Goal: Task Accomplishment & Management: Use online tool/utility

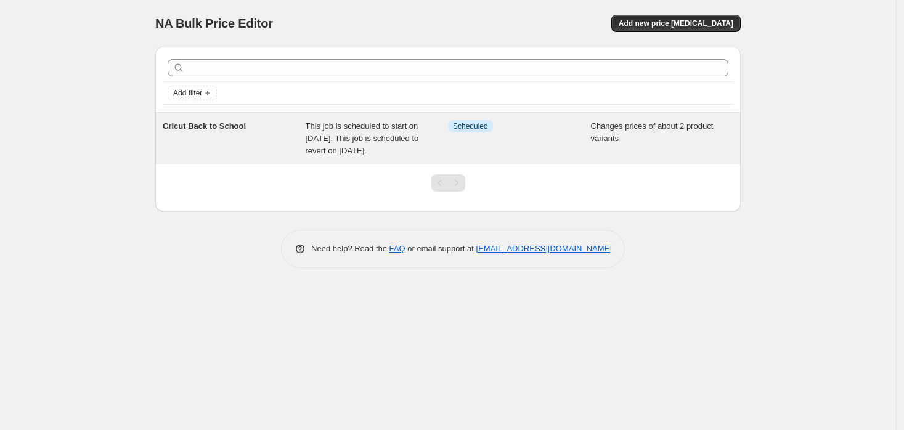
click at [555, 131] on div "Info Scheduled" at bounding box center [510, 126] width 125 height 12
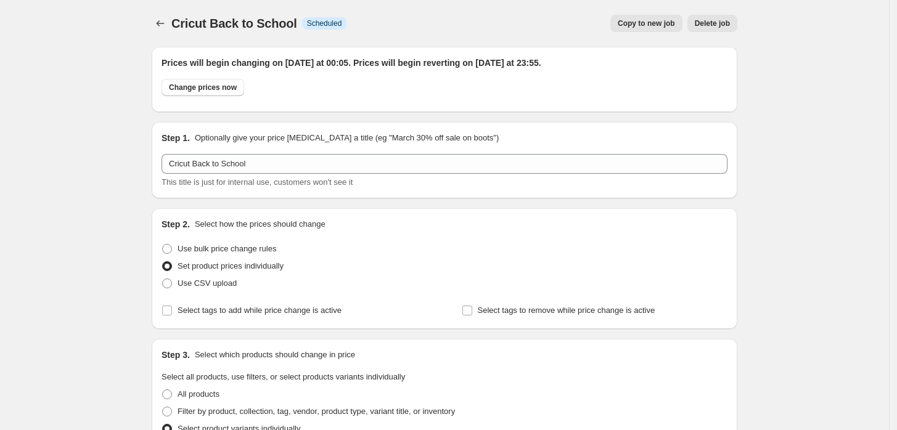
click at [721, 25] on span "Delete job" at bounding box center [712, 23] width 35 height 10
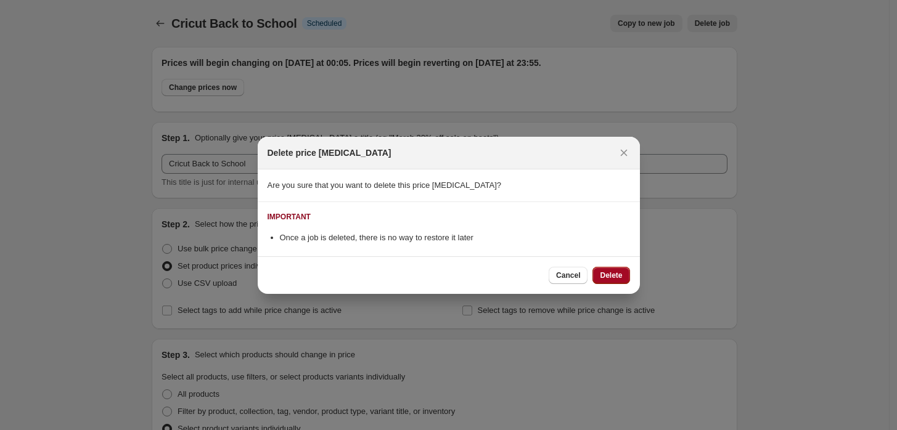
click at [615, 281] on button "Delete" at bounding box center [610, 275] width 37 height 17
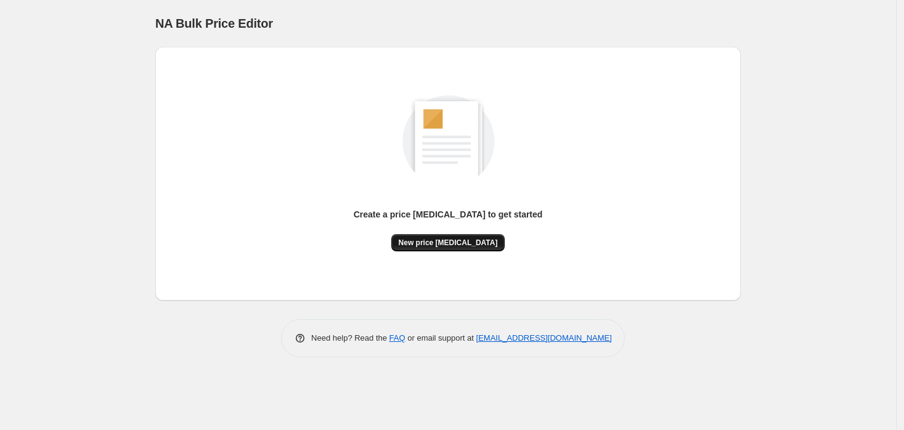
click at [438, 246] on span "New price change job" at bounding box center [448, 243] width 99 height 10
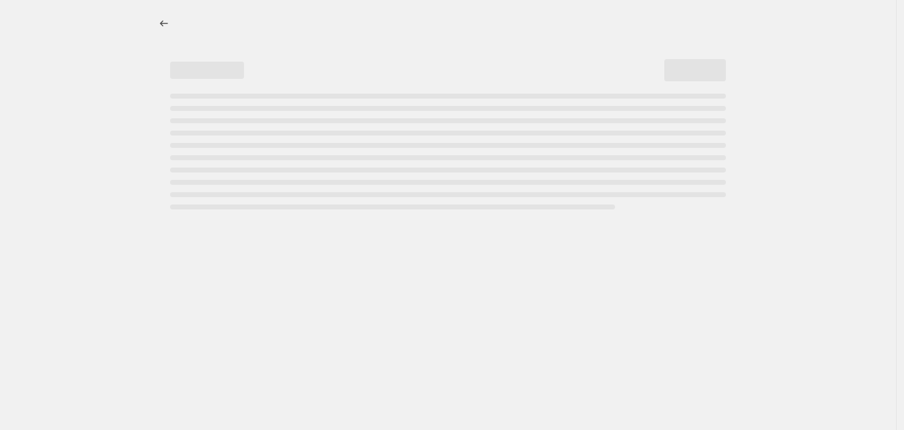
select select "percentage"
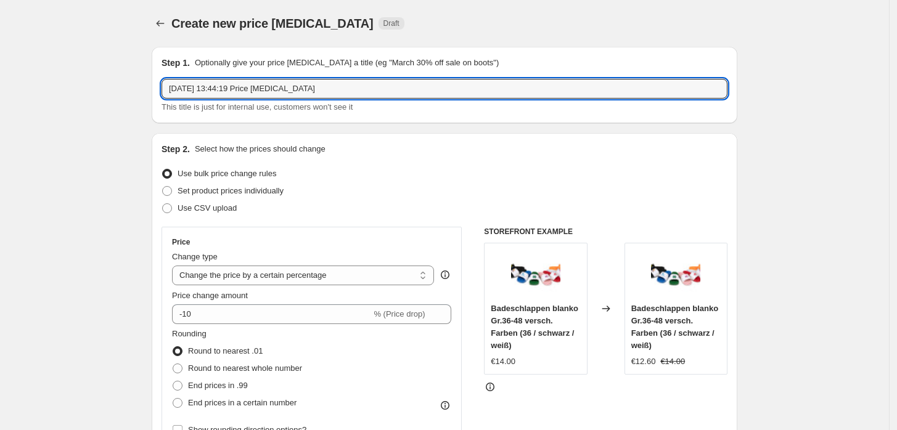
drag, startPoint x: 338, startPoint y: 83, endPoint x: 65, endPoint y: 78, distance: 272.5
type input "Back to School 17-30.08"
click at [195, 189] on span "Set product prices individually" at bounding box center [231, 190] width 106 height 9
click at [163, 187] on input "Set product prices individually" at bounding box center [162, 186] width 1 height 1
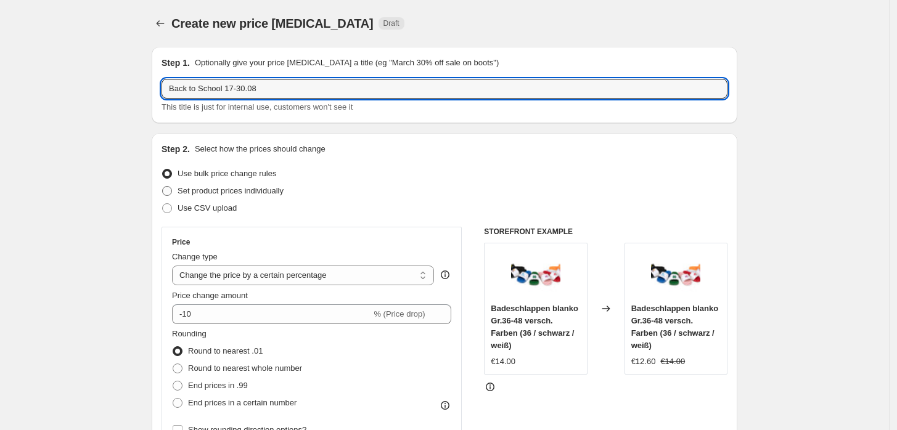
radio input "true"
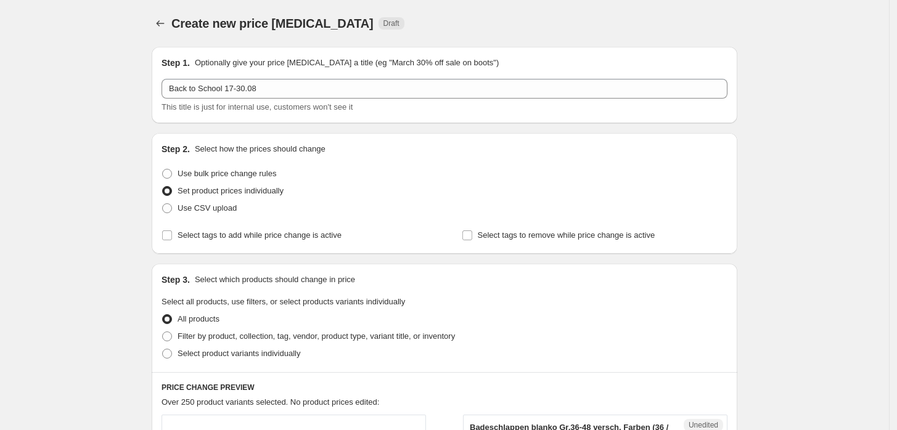
click at [317, 237] on span "Select tags to add while price change is active" at bounding box center [260, 235] width 164 height 9
click at [172, 237] on input "Select tags to add while price change is active" at bounding box center [167, 236] width 10 height 10
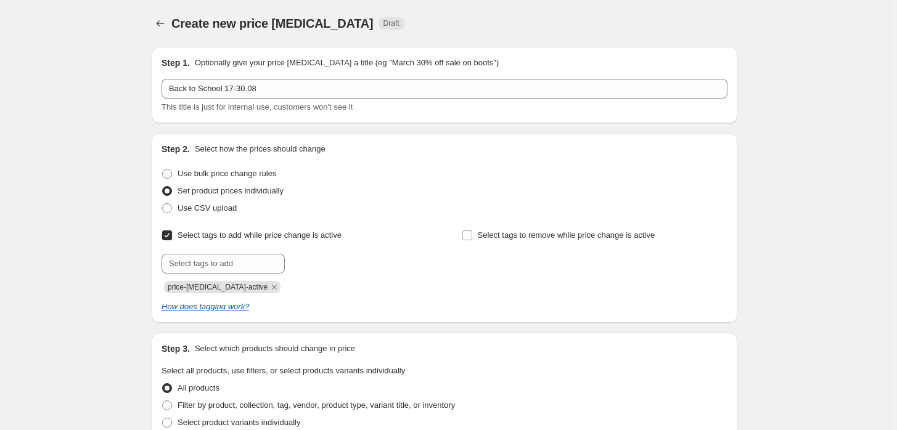
click at [317, 237] on span "Select tags to add while price change is active" at bounding box center [260, 235] width 164 height 9
click at [172, 237] on input "Select tags to add while price change is active" at bounding box center [167, 236] width 10 height 10
checkbox input "false"
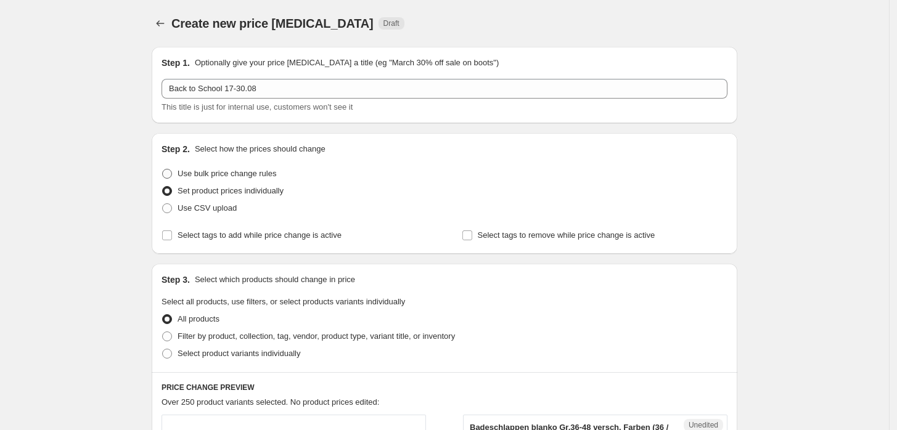
click at [265, 170] on span "Use bulk price change rules" at bounding box center [227, 173] width 99 height 9
click at [163, 170] on input "Use bulk price change rules" at bounding box center [162, 169] width 1 height 1
radio input "true"
select select "percentage"
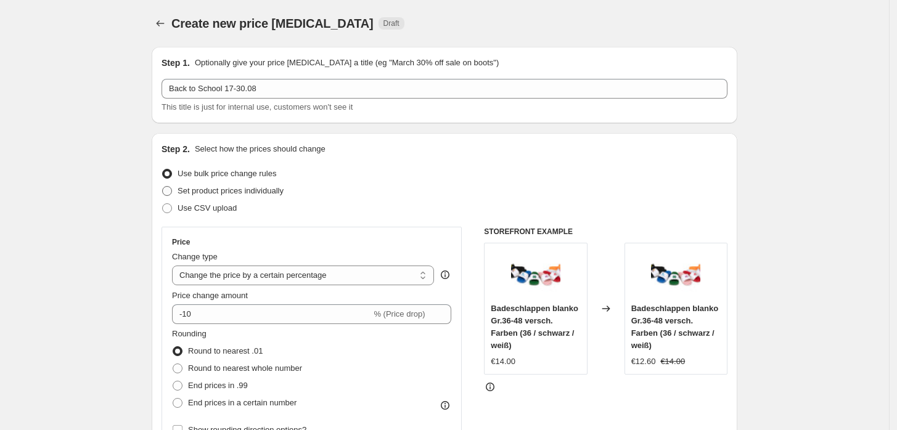
click at [219, 185] on span "Set product prices individually" at bounding box center [231, 191] width 106 height 12
click at [163, 186] on input "Set product prices individually" at bounding box center [162, 186] width 1 height 1
radio input "true"
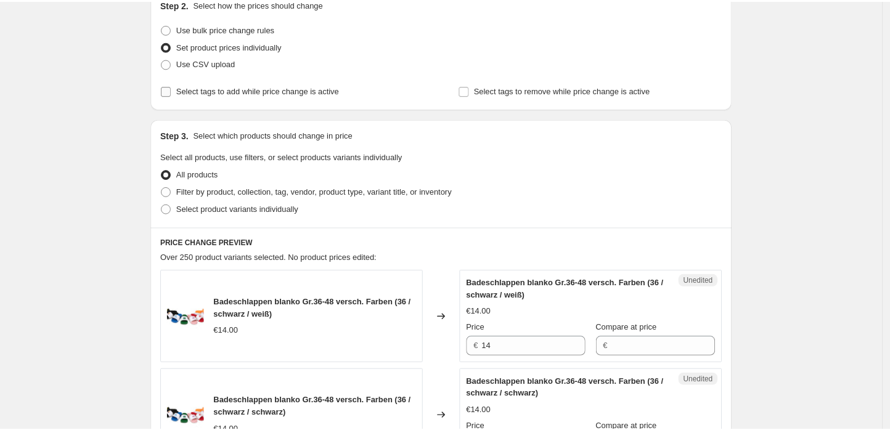
scroll to position [160, 0]
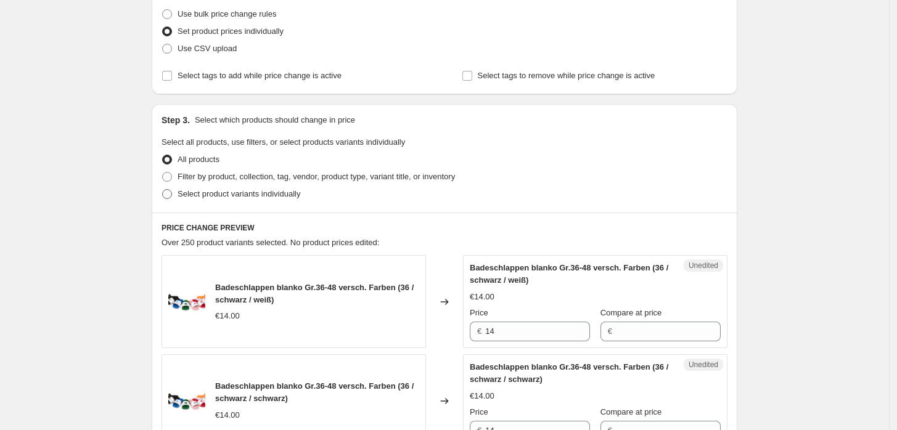
click at [224, 195] on span "Select product variants individually" at bounding box center [239, 193] width 123 height 9
click at [163, 190] on input "Select product variants individually" at bounding box center [162, 189] width 1 height 1
radio input "true"
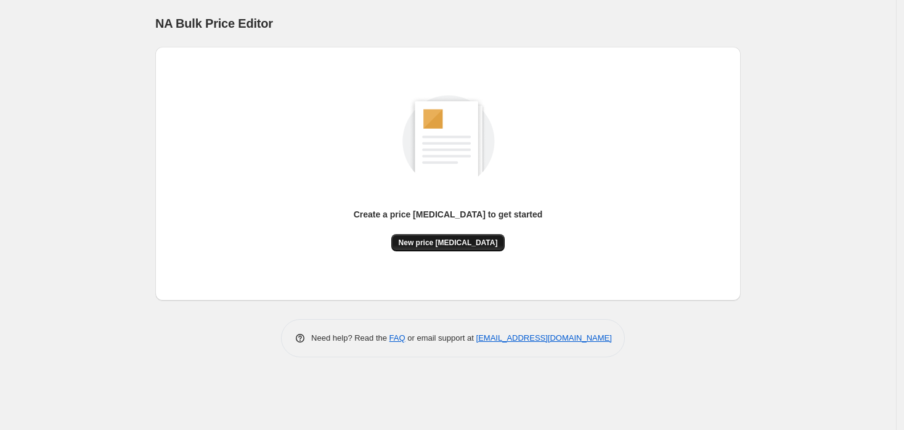
click at [444, 243] on span "New price [MEDICAL_DATA]" at bounding box center [448, 243] width 99 height 10
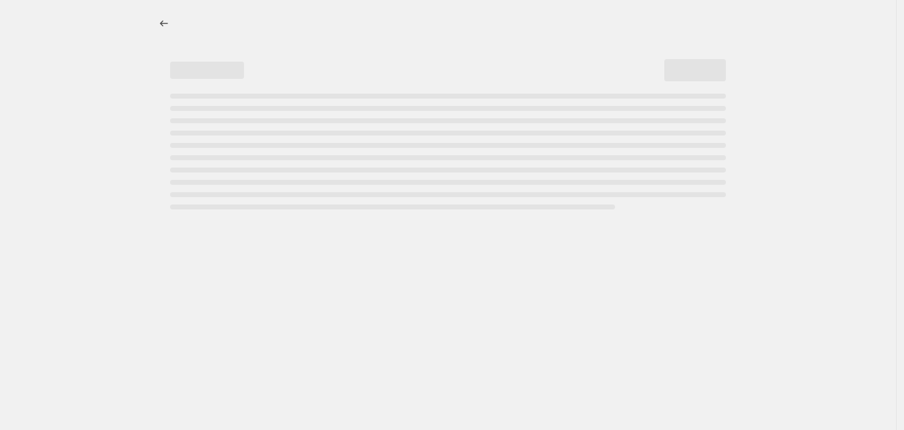
select select "percentage"
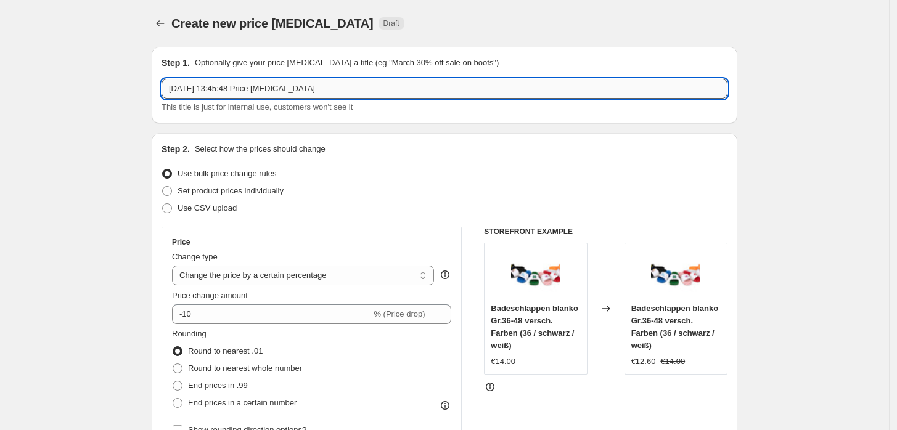
click at [342, 84] on input "13. Aug. 2025, 13:45:48 Price change job" at bounding box center [445, 89] width 566 height 20
type input "1"
type input "Back to School 17.-30.08"
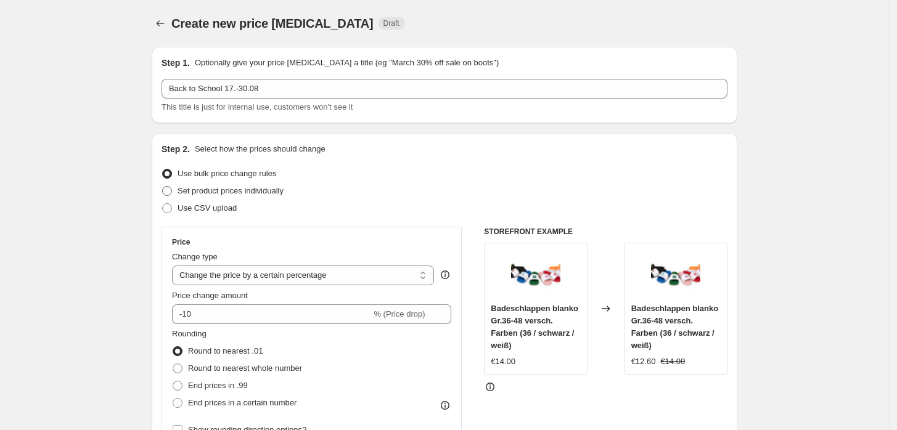
click at [260, 189] on span "Set product prices individually" at bounding box center [231, 190] width 106 height 9
click at [163, 187] on input "Set product prices individually" at bounding box center [162, 186] width 1 height 1
radio input "true"
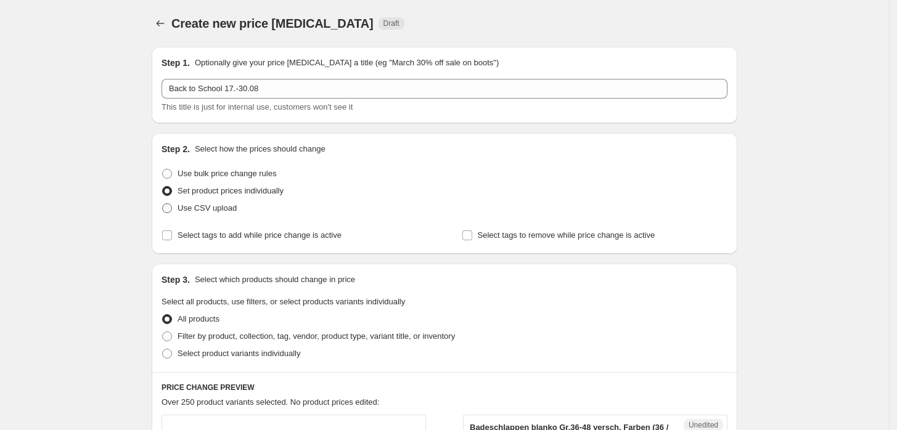
click at [228, 211] on span "Use CSV upload" at bounding box center [207, 207] width 59 height 9
click at [163, 204] on input "Use CSV upload" at bounding box center [162, 203] width 1 height 1
radio input "true"
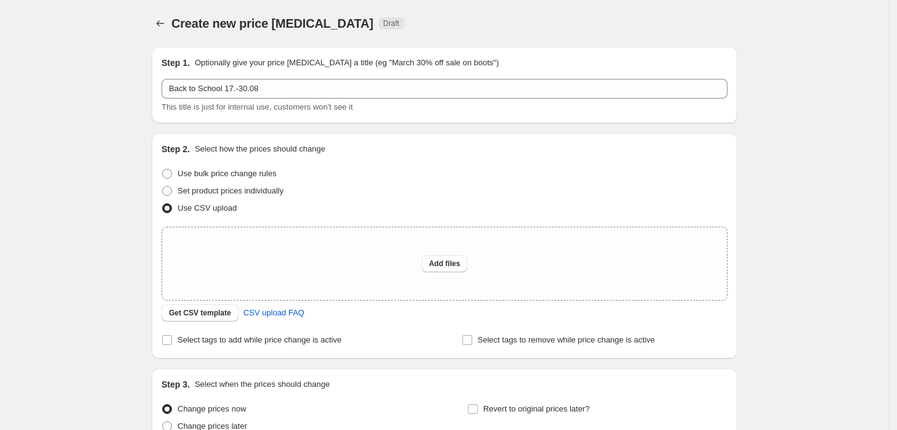
click at [228, 211] on span "Use CSV upload" at bounding box center [207, 207] width 59 height 9
click at [163, 204] on input "Use CSV upload" at bounding box center [162, 203] width 1 height 1
click at [237, 190] on span "Set product prices individually" at bounding box center [231, 190] width 106 height 9
click at [163, 187] on input "Set product prices individually" at bounding box center [162, 186] width 1 height 1
radio input "true"
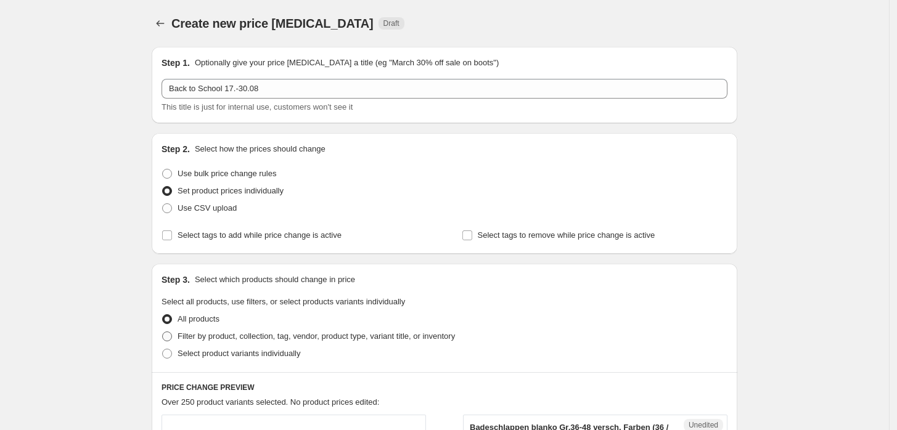
click at [221, 337] on span "Filter by product, collection, tag, vendor, product type, variant title, or inv…" at bounding box center [316, 336] width 277 height 9
click at [163, 332] on input "Filter by product, collection, tag, vendor, product type, variant title, or inv…" at bounding box center [162, 332] width 1 height 1
radio input "true"
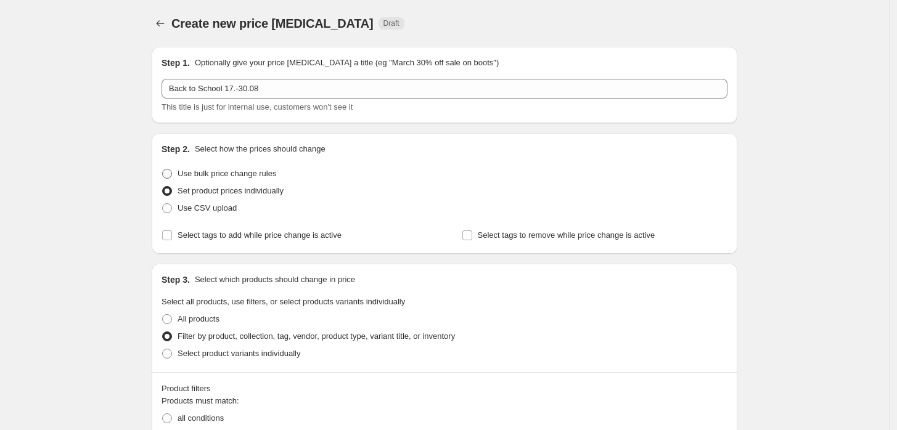
click at [219, 174] on span "Use bulk price change rules" at bounding box center [227, 173] width 99 height 9
click at [163, 170] on input "Use bulk price change rules" at bounding box center [162, 169] width 1 height 1
radio input "true"
select select "percentage"
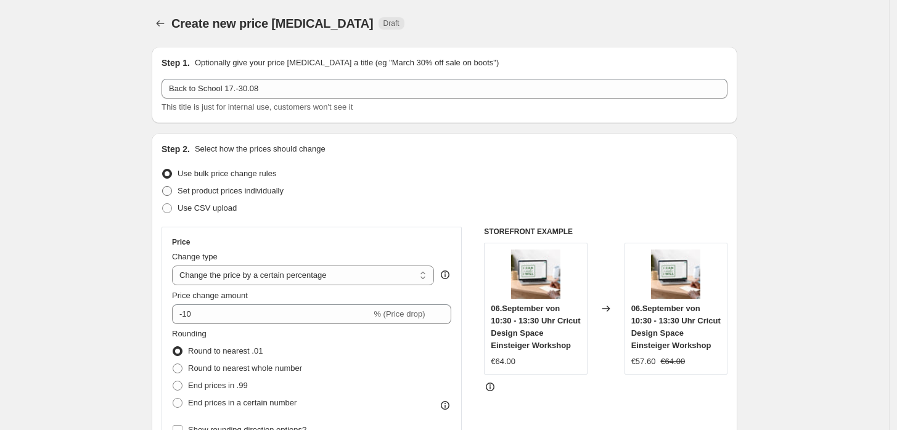
click at [223, 194] on span "Set product prices individually" at bounding box center [231, 190] width 106 height 9
click at [163, 187] on input "Set product prices individually" at bounding box center [162, 186] width 1 height 1
radio input "true"
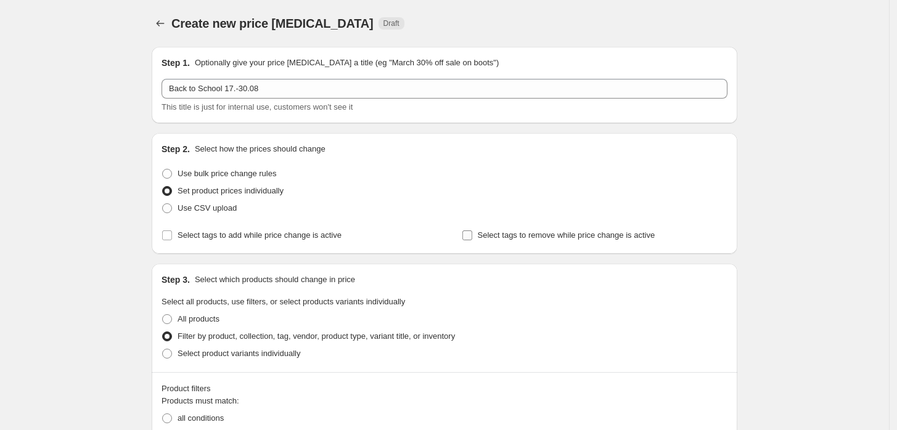
click at [471, 238] on input "Select tags to remove while price change is active" at bounding box center [467, 236] width 10 height 10
checkbox input "true"
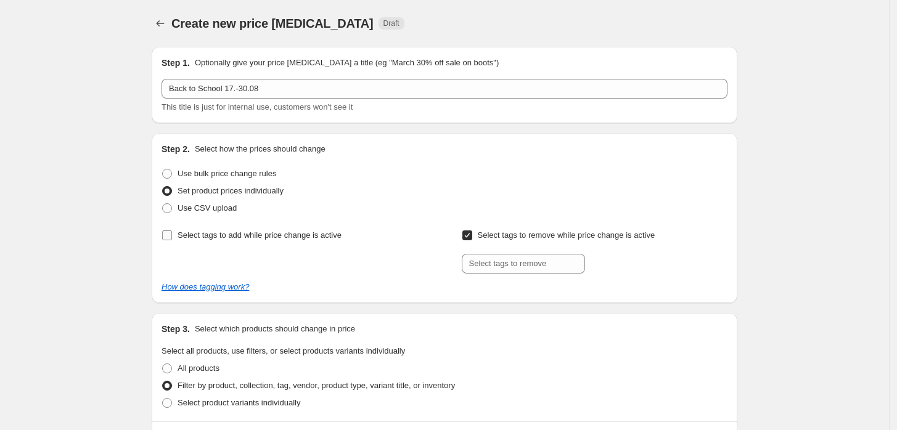
click at [168, 238] on input "Select tags to add while price change is active" at bounding box center [167, 236] width 10 height 10
checkbox input "true"
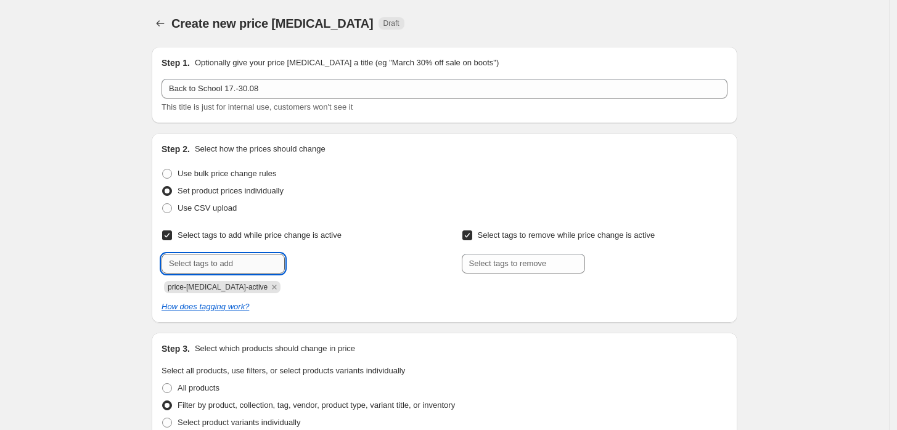
click at [187, 269] on input "text" at bounding box center [223, 264] width 123 height 20
click at [195, 269] on input "text" at bounding box center [223, 264] width 123 height 20
click at [250, 260] on input "text" at bounding box center [223, 264] width 123 height 20
click at [243, 306] on icon "How does tagging work?" at bounding box center [206, 306] width 88 height 9
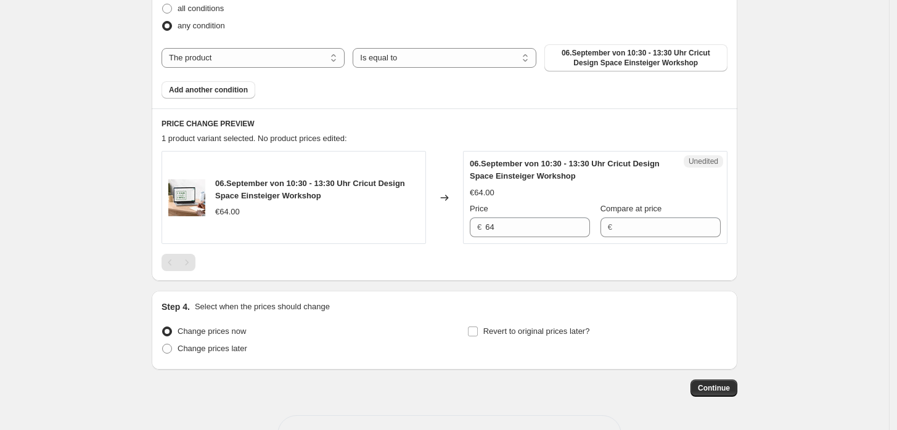
scroll to position [319, 0]
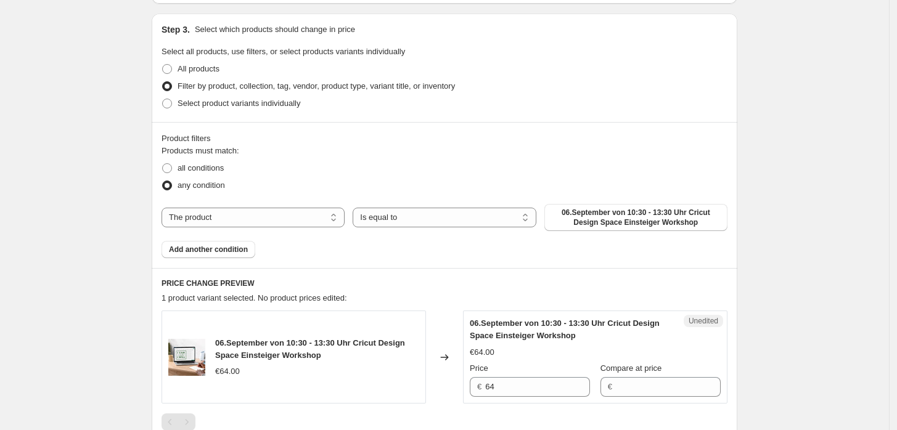
click at [237, 230] on div "The product The product's collection The product's tag The product's vendor The…" at bounding box center [445, 217] width 566 height 27
click at [237, 223] on select "The product The product's collection The product's tag The product's vendor The…" at bounding box center [253, 218] width 183 height 20
select select "title"
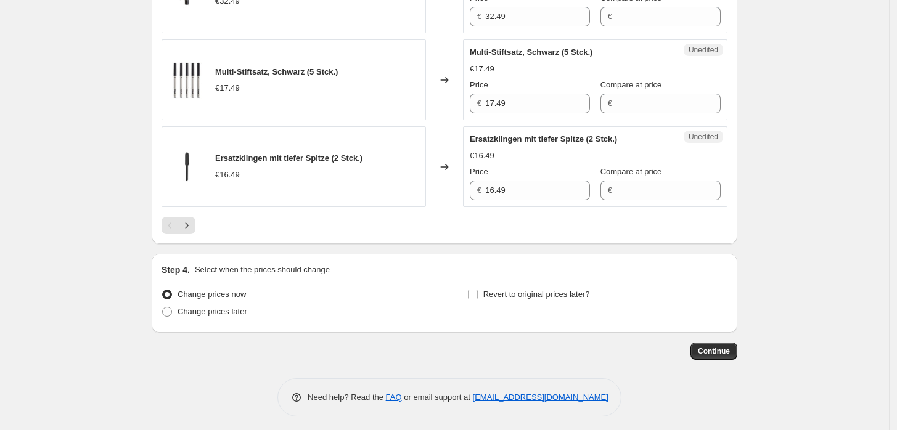
scroll to position [2159, 0]
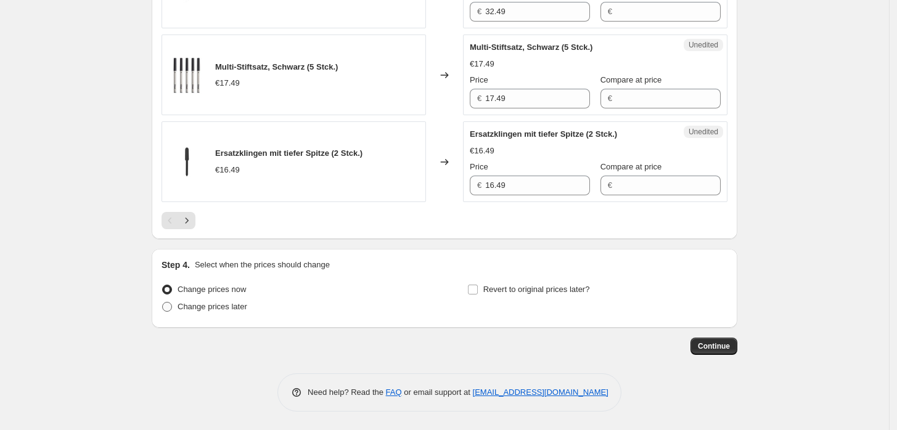
click at [227, 308] on span "Change prices later" at bounding box center [213, 306] width 70 height 9
click at [163, 303] on input "Change prices later" at bounding box center [162, 302] width 1 height 1
radio input "true"
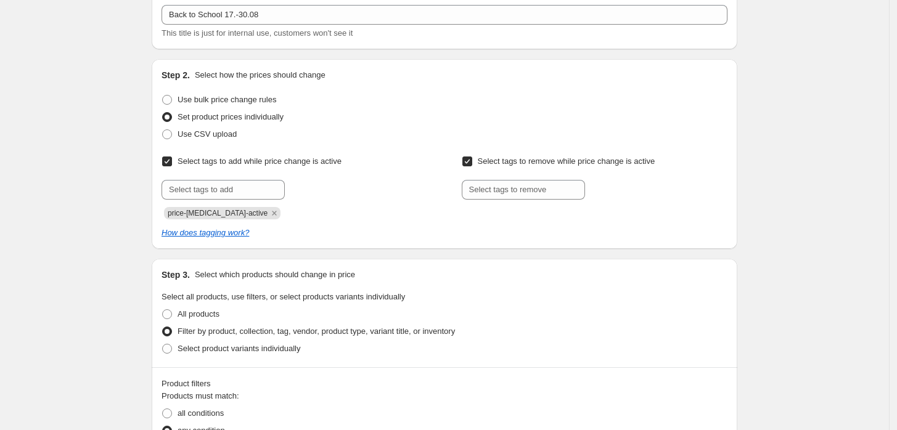
scroll to position [0, 0]
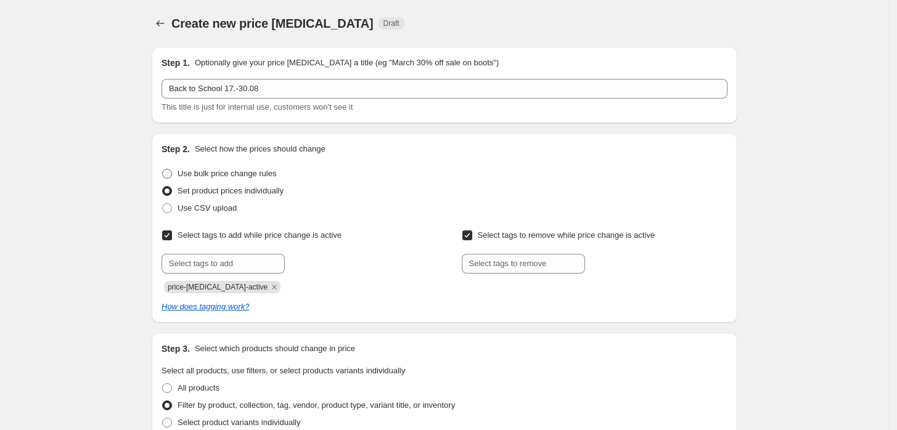
click at [225, 174] on span "Use bulk price change rules" at bounding box center [227, 173] width 99 height 9
click at [163, 170] on input "Use bulk price change rules" at bounding box center [162, 169] width 1 height 1
radio input "true"
select select "percentage"
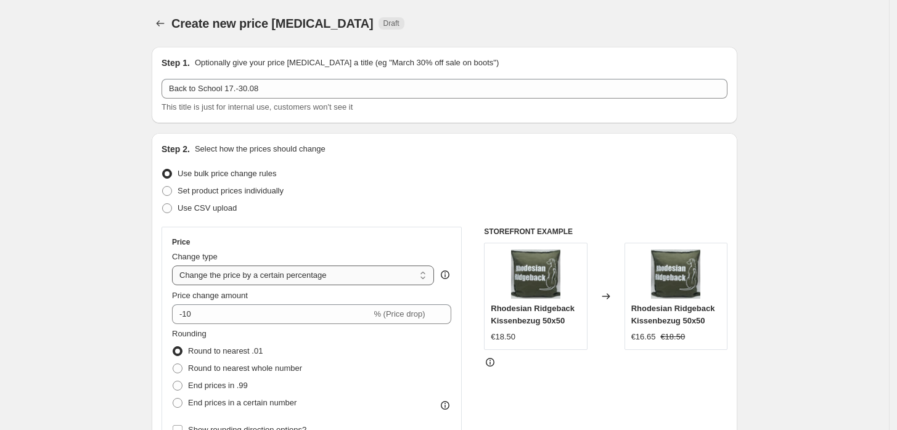
click at [264, 282] on select "Change the price to a certain amount Change the price by a certain amount Chang…" at bounding box center [303, 276] width 262 height 20
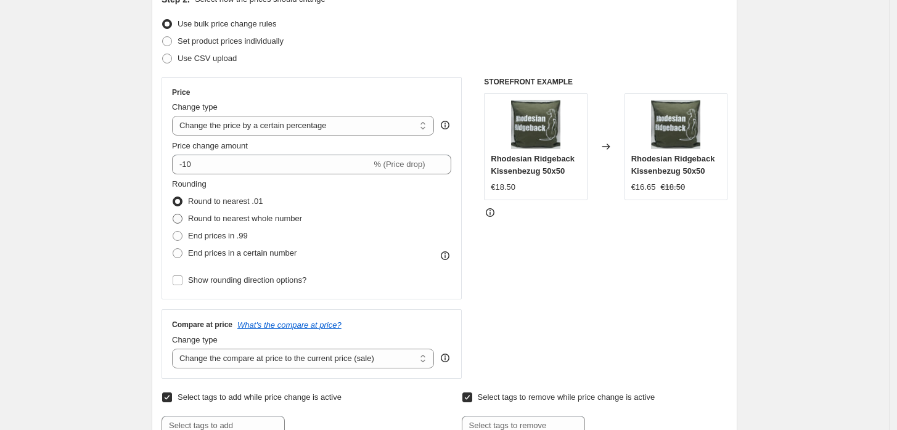
scroll to position [160, 0]
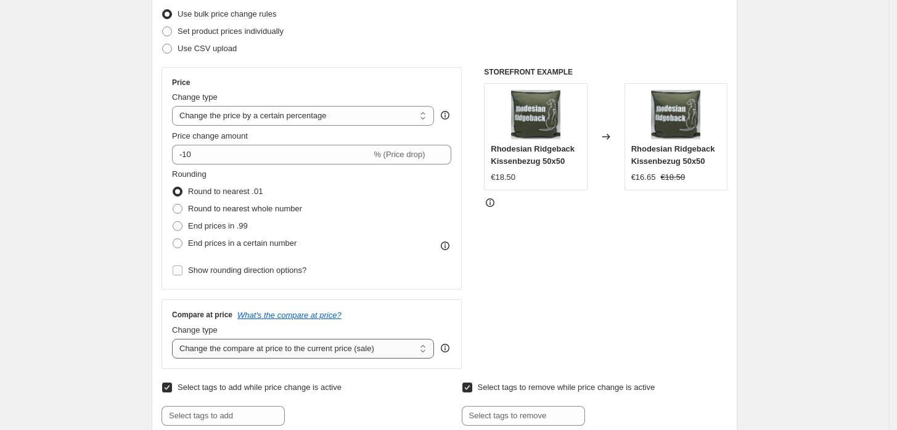
click at [383, 351] on select "Change the compare at price to the current price (sale) Change the compare at p…" at bounding box center [303, 349] width 262 height 20
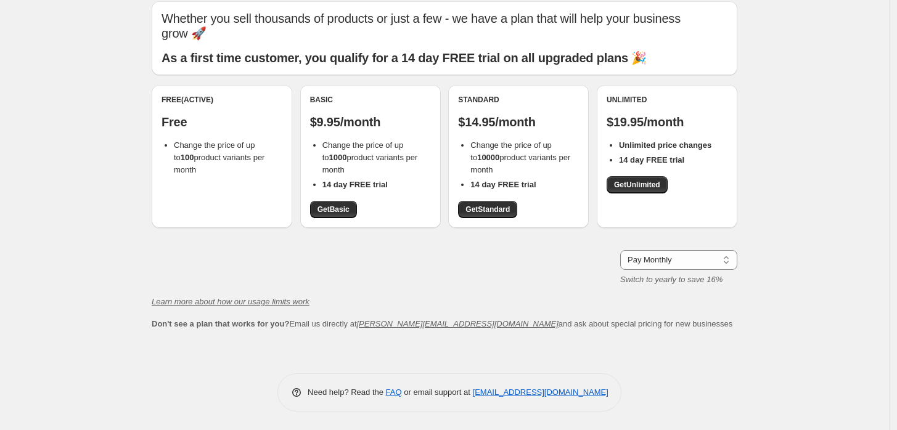
scroll to position [46, 0]
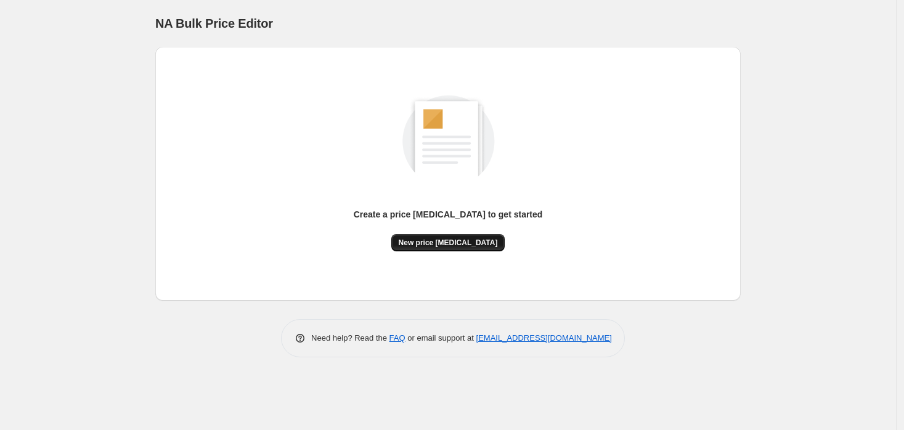
click at [450, 247] on span "New price change job" at bounding box center [448, 243] width 99 height 10
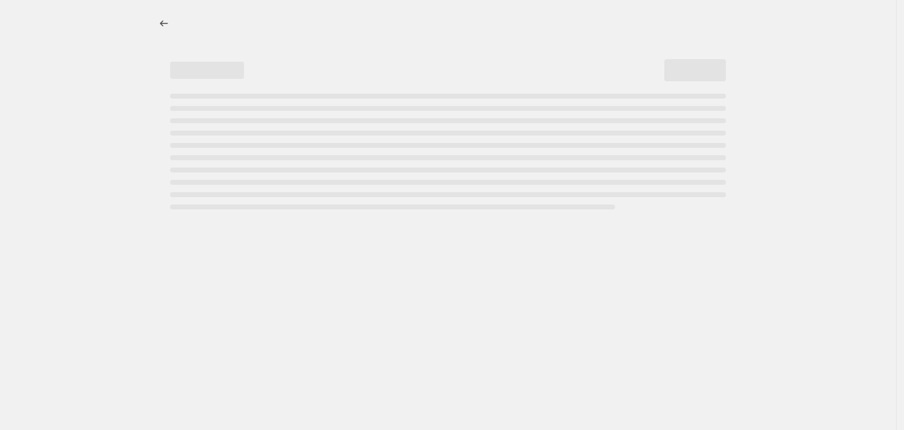
select select "percentage"
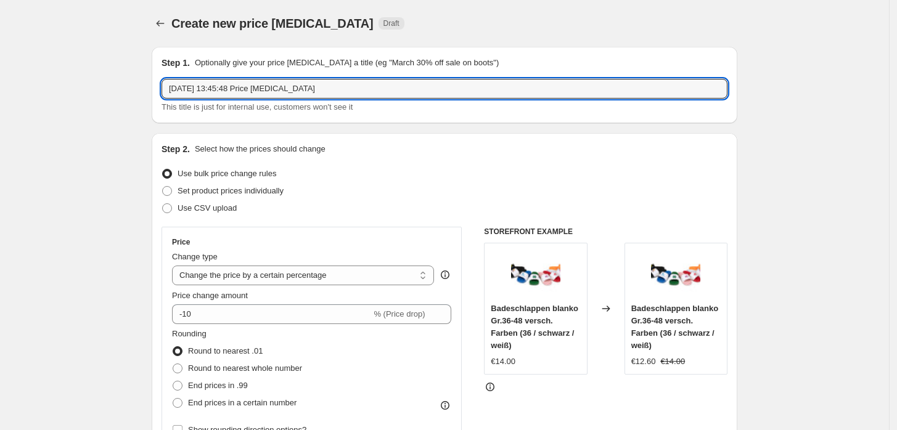
drag, startPoint x: 320, startPoint y: 83, endPoint x: 123, endPoint y: 84, distance: 197.3
type input "School"
click at [190, 189] on span "Set product prices individually" at bounding box center [231, 190] width 106 height 9
click at [163, 187] on input "Set product prices individually" at bounding box center [162, 186] width 1 height 1
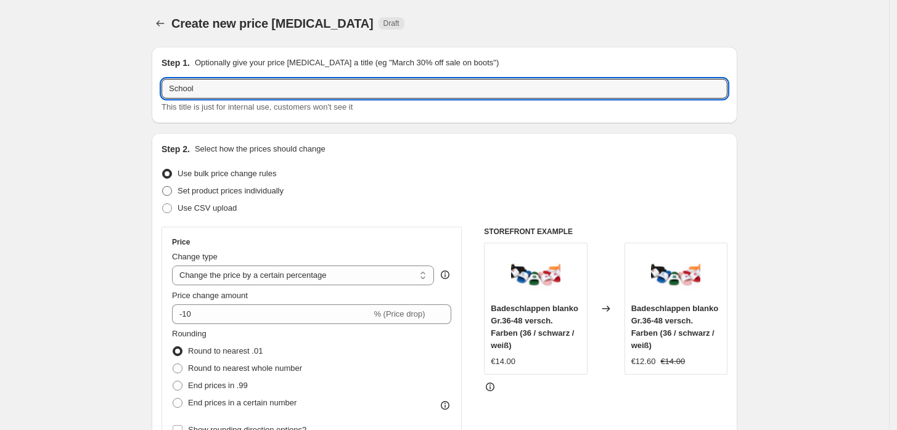
radio input "true"
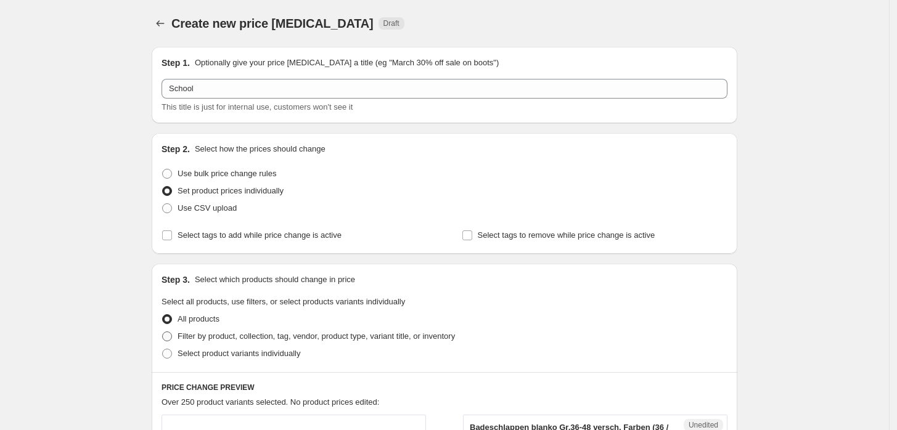
click at [173, 335] on span at bounding box center [167, 336] width 11 height 11
click at [163, 332] on input "Filter by product, collection, tag, vendor, product type, variant title, or inv…" at bounding box center [162, 332] width 1 height 1
radio input "true"
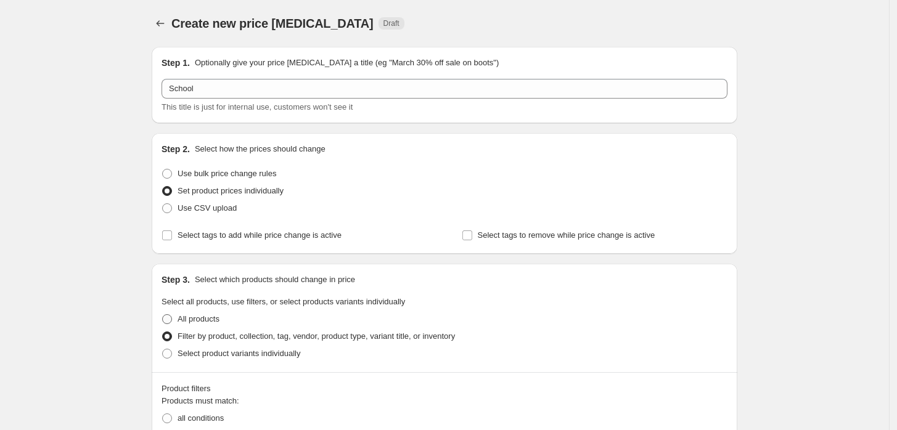
scroll to position [160, 0]
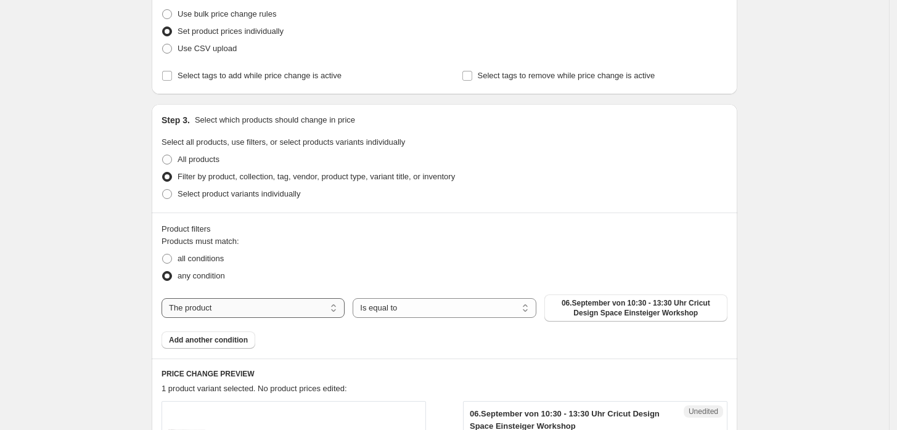
click at [303, 317] on select "The product The product's collection The product's tag The product's vendor The…" at bounding box center [253, 308] width 183 height 20
click at [165, 298] on select "The product The product's collection The product's tag The product's vendor The…" at bounding box center [253, 308] width 183 height 20
click at [503, 305] on select "Is equal to Is not equal to" at bounding box center [444, 308] width 183 height 20
click at [221, 261] on span "all conditions" at bounding box center [201, 258] width 46 height 9
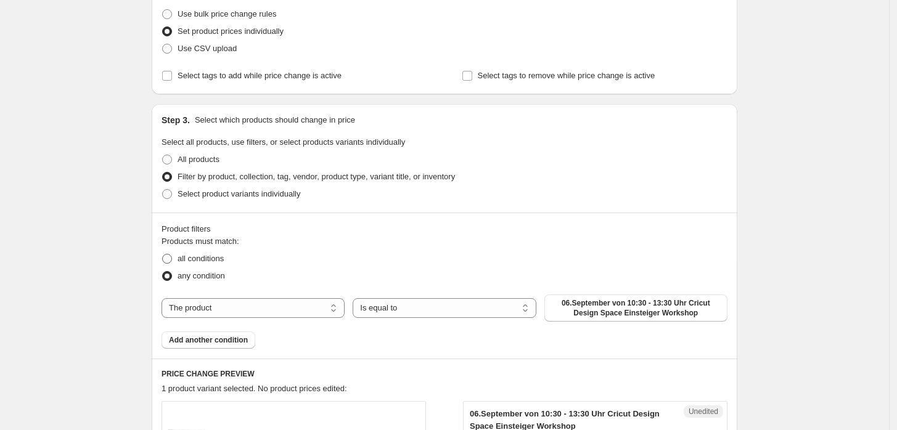
click at [163, 255] on input "all conditions" at bounding box center [162, 254] width 1 height 1
radio input "true"
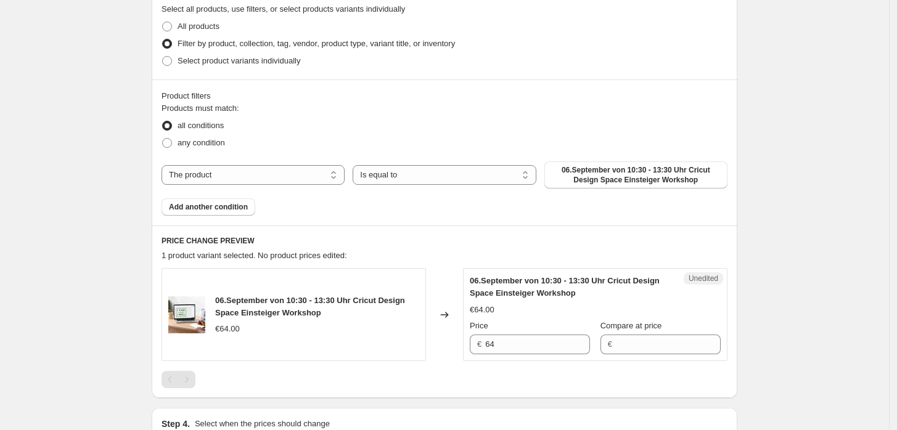
scroll to position [319, 0]
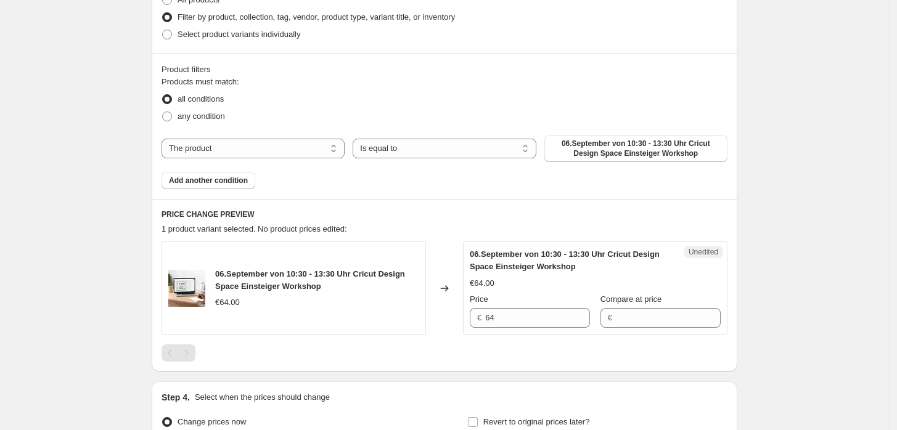
click at [263, 274] on span "06.September von 10:30 - 13:30 Uhr Cricut Design Space Einsteiger Workshop" at bounding box center [310, 280] width 190 height 22
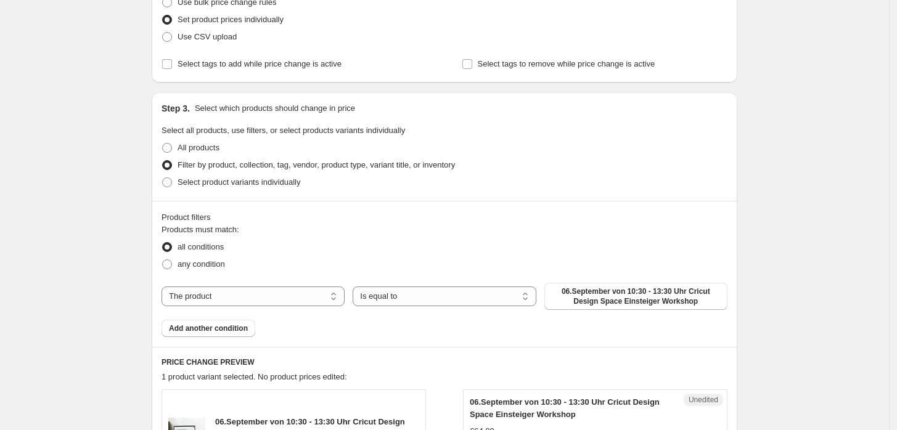
scroll to position [160, 0]
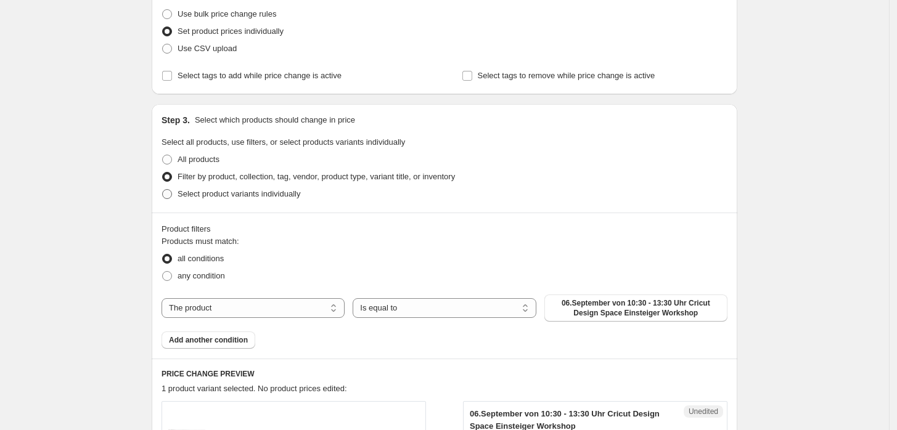
click at [282, 197] on span "Select product variants individually" at bounding box center [239, 193] width 123 height 9
click at [163, 190] on input "Select product variants individually" at bounding box center [162, 189] width 1 height 1
radio input "true"
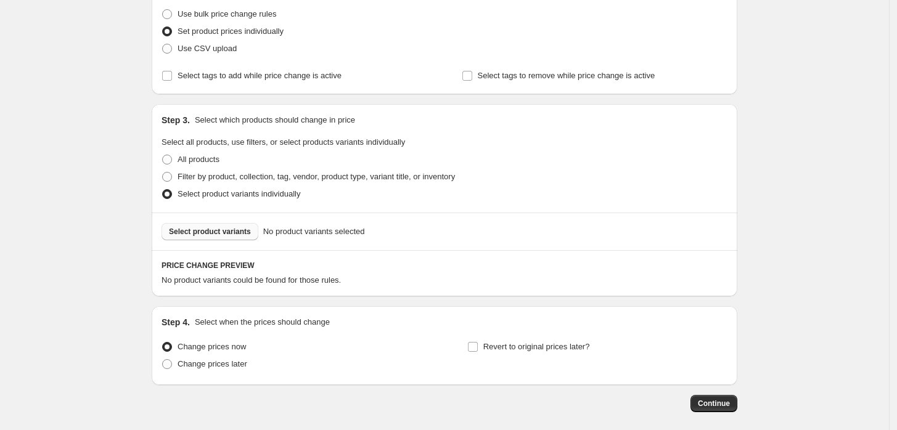
click at [240, 230] on span "Select product variants" at bounding box center [210, 232] width 82 height 10
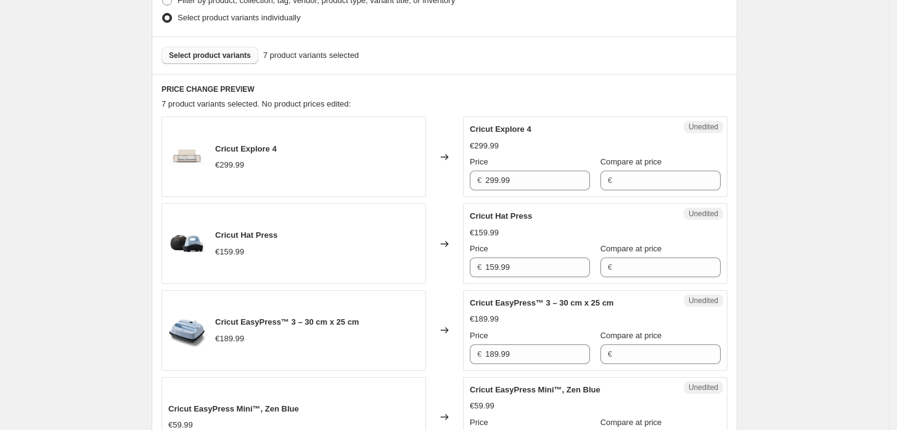
scroll to position [319, 0]
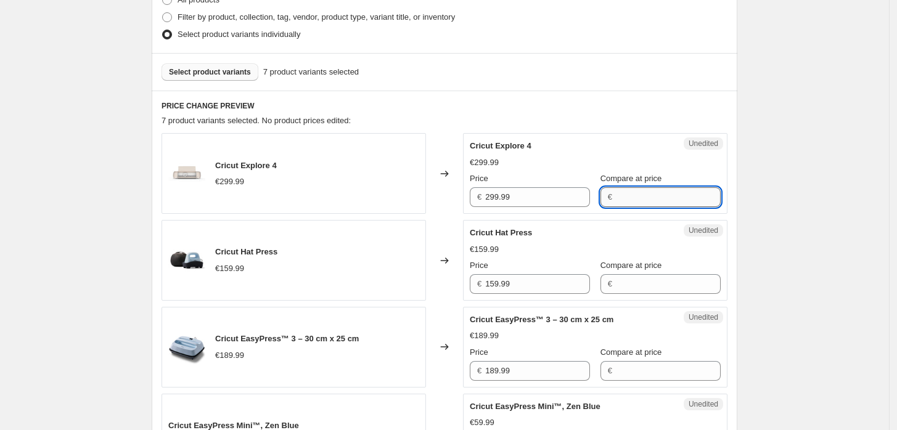
click at [637, 203] on input "Compare at price" at bounding box center [668, 197] width 105 height 20
type input "299,99"
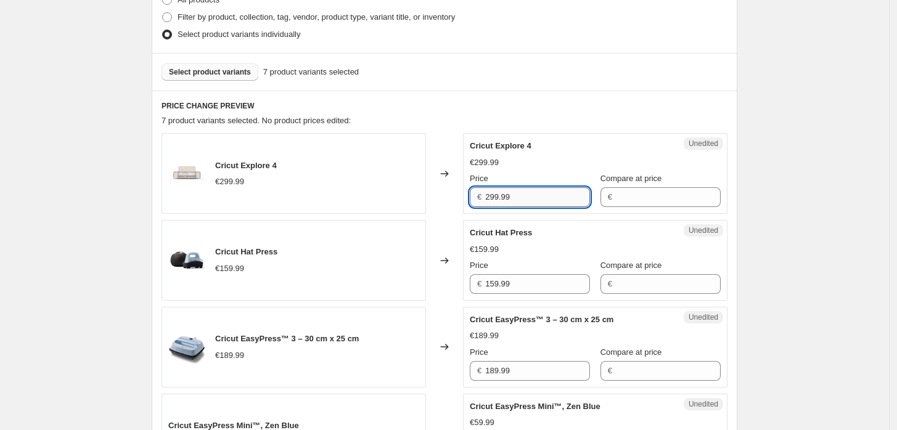
click at [530, 203] on input "299.99" at bounding box center [537, 197] width 105 height 20
type input "279.99"
click at [531, 284] on input "159.99" at bounding box center [537, 284] width 105 height 20
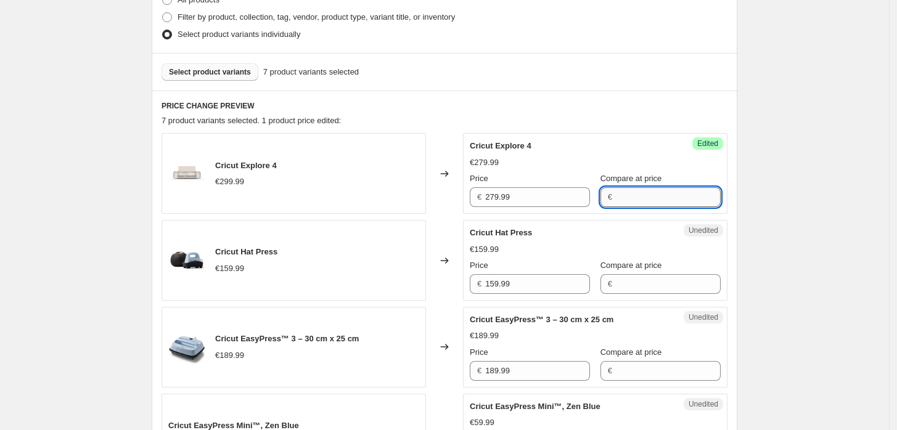
click at [623, 196] on input "Compare at price" at bounding box center [668, 197] width 105 height 20
type input "299,99"
click at [631, 193] on input "Compare at price" at bounding box center [668, 197] width 105 height 20
type input "279,99"
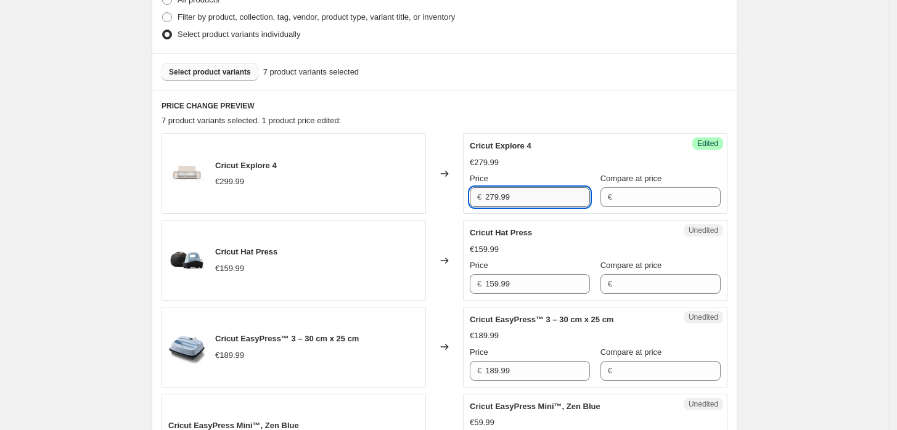
click at [558, 188] on input "279.99" at bounding box center [537, 197] width 105 height 20
click at [656, 194] on input "Compare at price" at bounding box center [668, 197] width 105 height 20
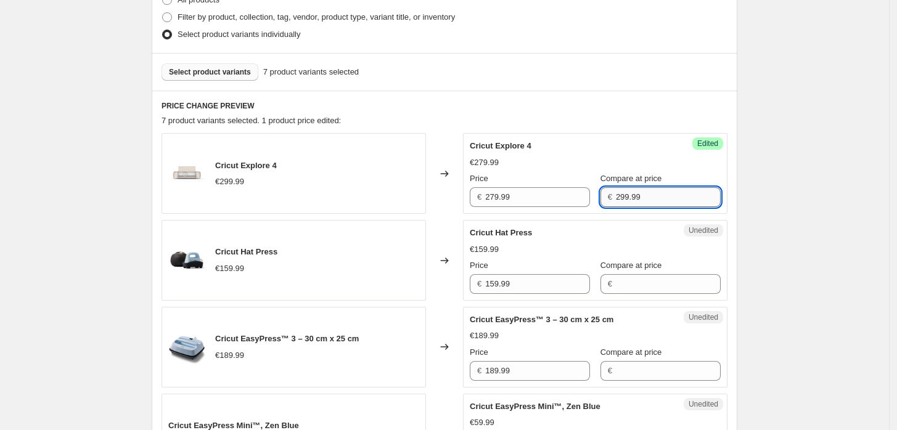
type input "299.99"
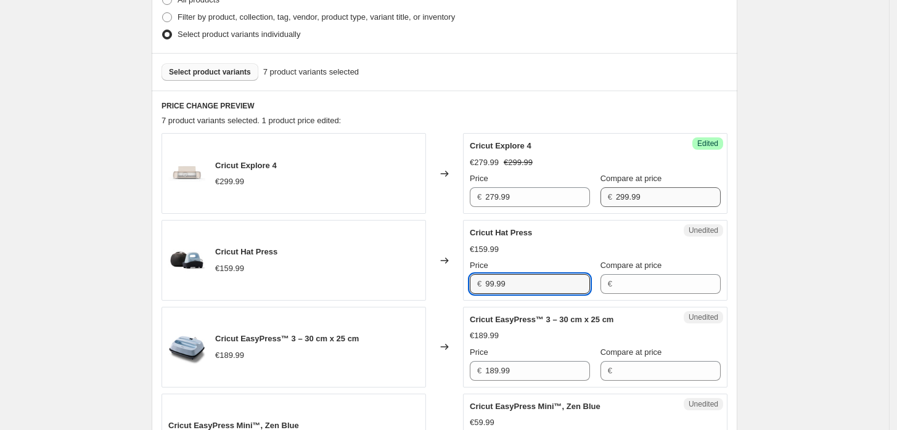
type input "99.99"
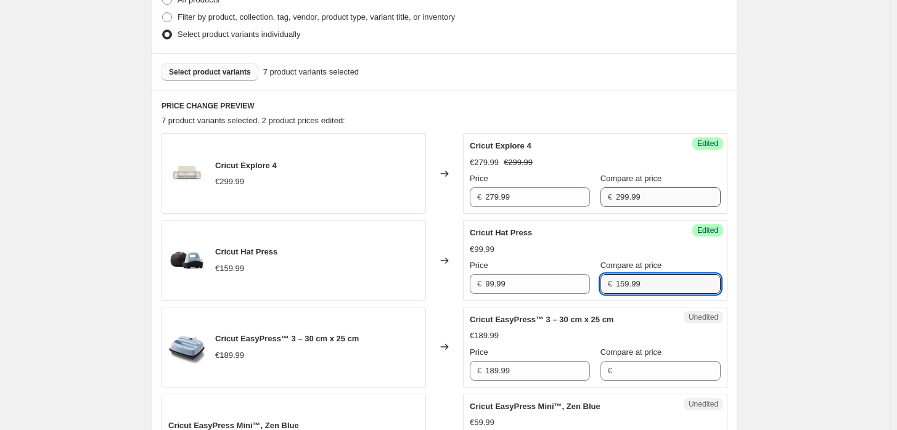
type input "159.99"
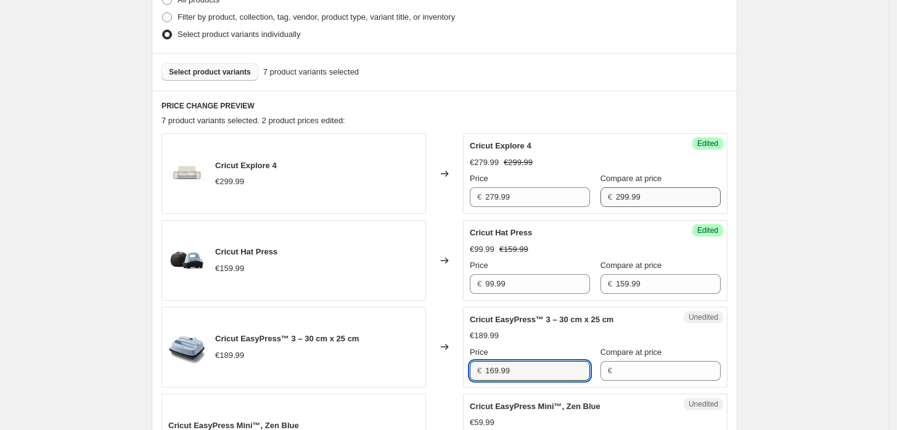
type input "169.99"
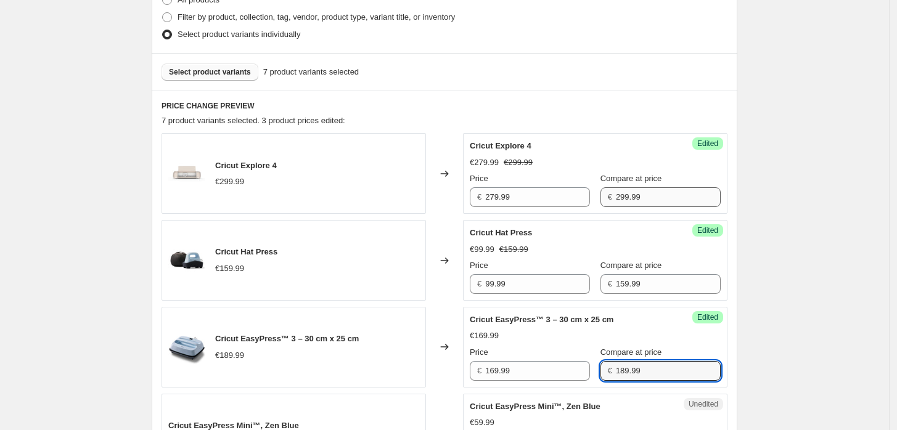
type input "189.99"
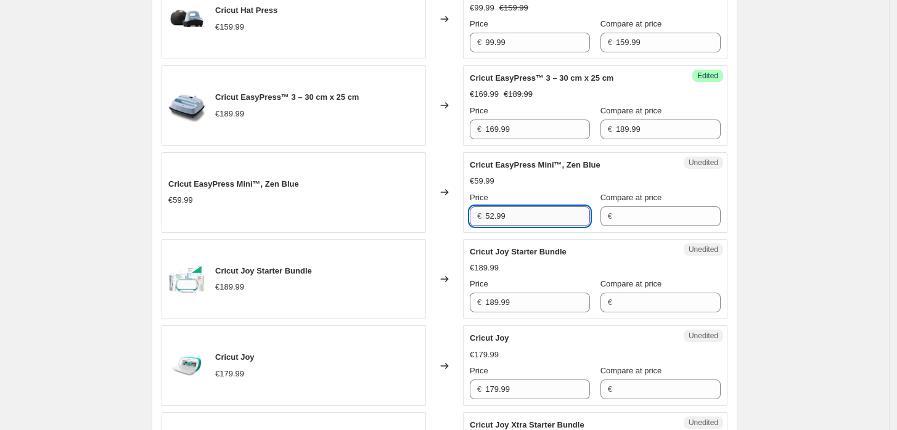
type input "52.99"
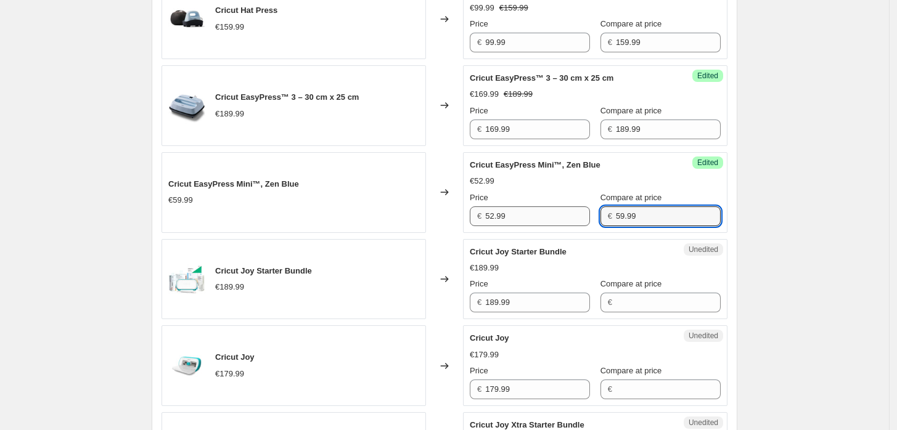
type input "59.99"
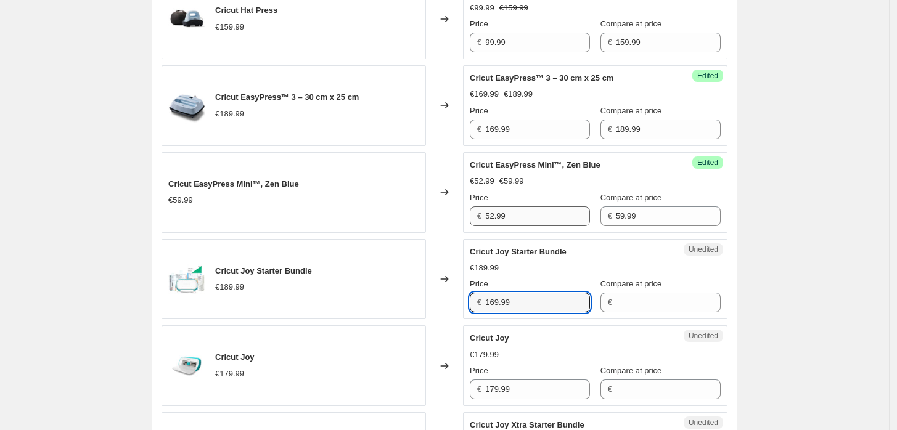
type input "169.99"
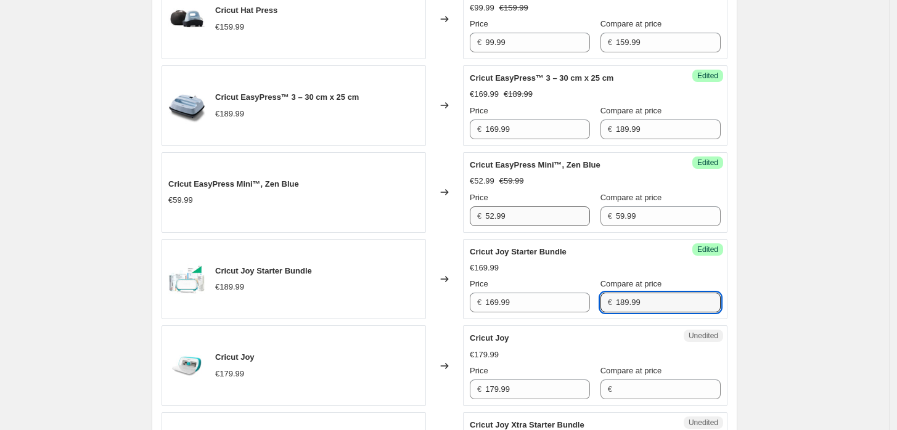
type input "189.99"
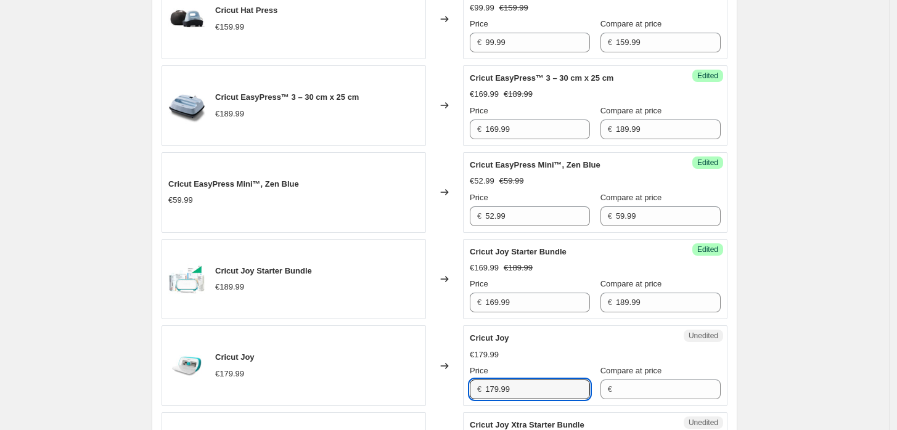
scroll to position [721, 0]
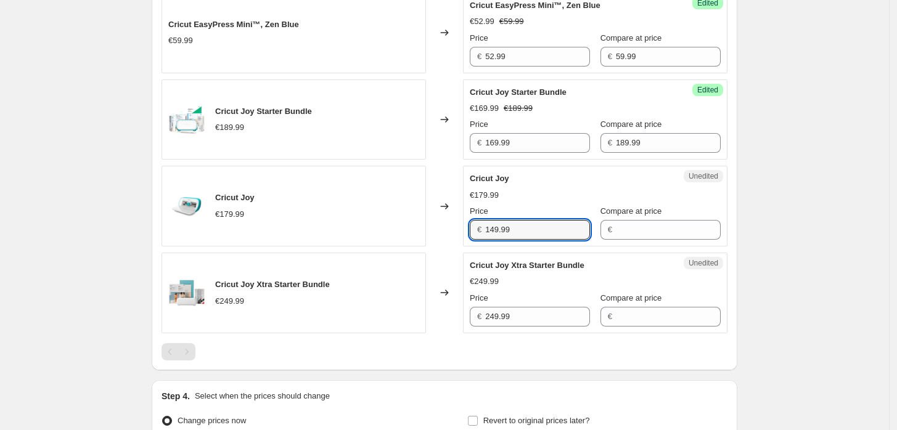
type input "149.99"
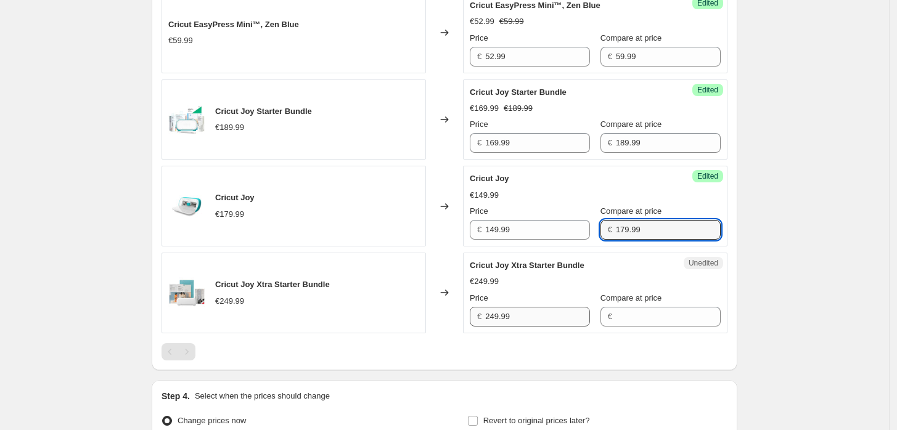
type input "179.99"
click at [538, 313] on input "249.99" at bounding box center [537, 317] width 105 height 20
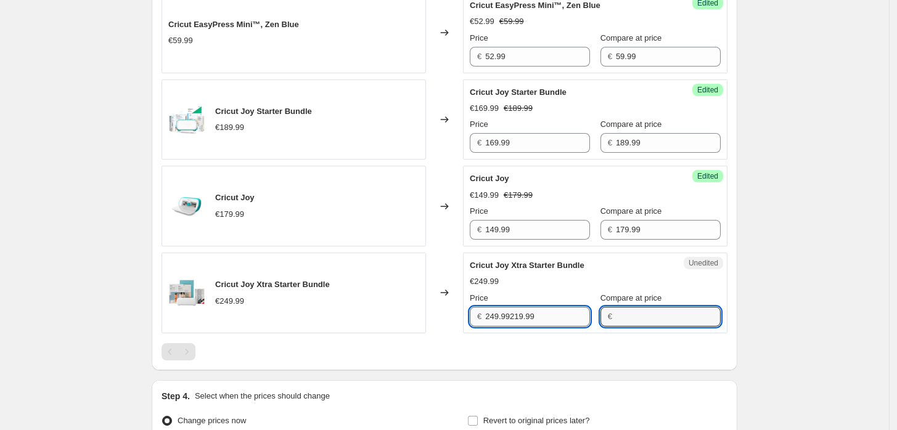
type input "249.99"
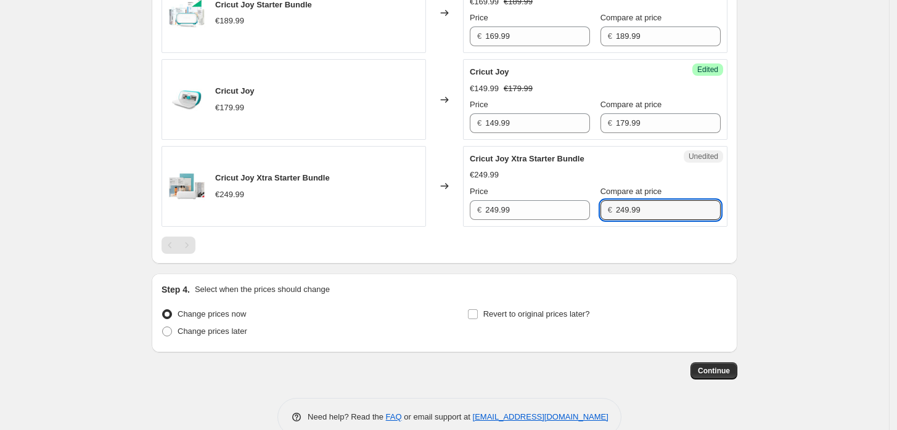
scroll to position [851, 0]
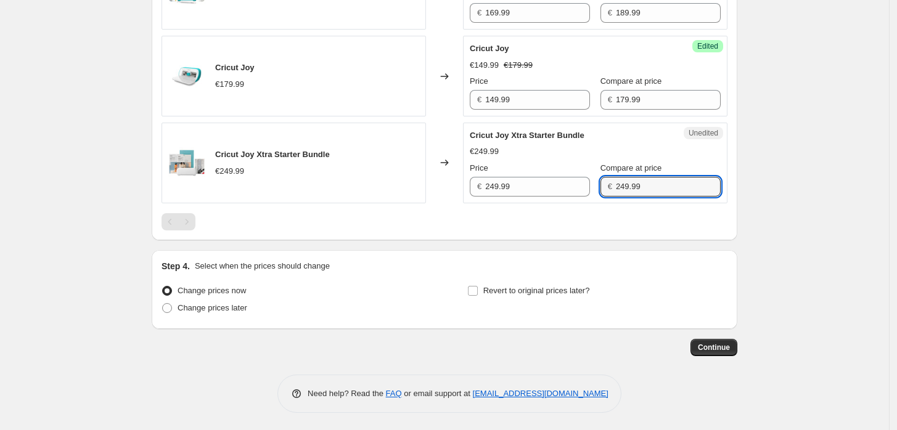
type input "249.99"
click at [330, 287] on div "Change prices now" at bounding box center [292, 290] width 260 height 17
click at [237, 309] on span "Change prices later" at bounding box center [213, 307] width 70 height 9
click at [163, 304] on input "Change prices later" at bounding box center [162, 303] width 1 height 1
radio input "true"
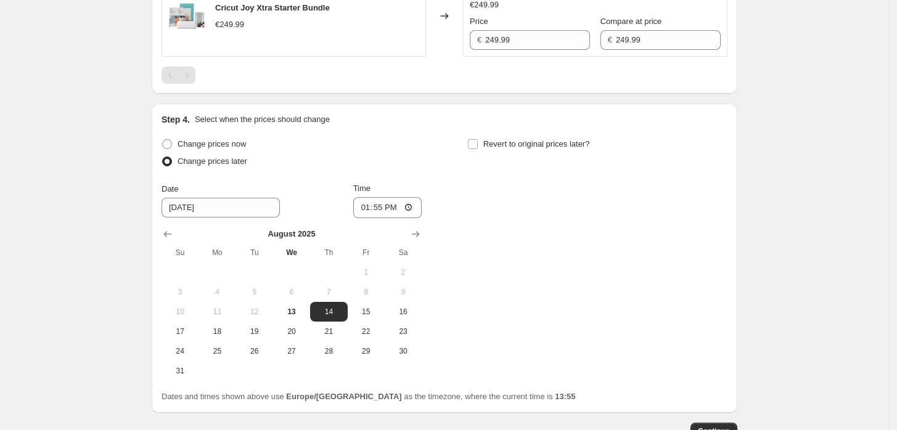
scroll to position [1011, 0]
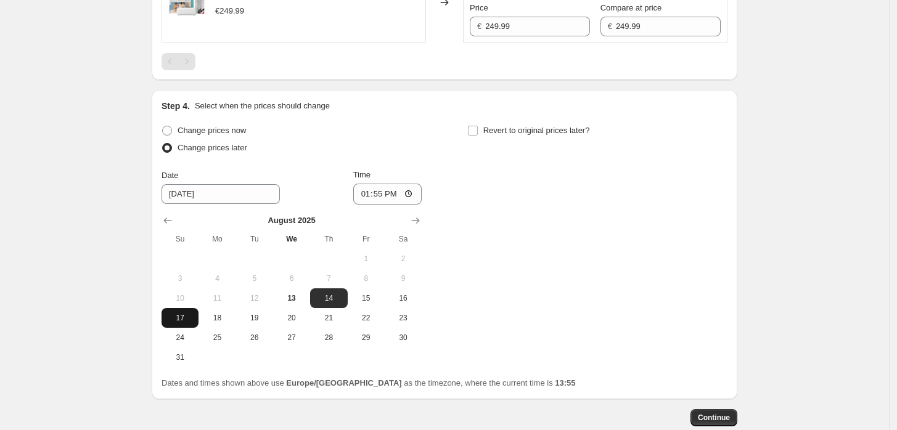
click at [187, 321] on span "17" at bounding box center [179, 318] width 27 height 10
type input "8/17/2025"
click at [386, 187] on input "13:55" at bounding box center [387, 194] width 69 height 21
type input "00:05"
click at [482, 128] on label "Revert to original prices later?" at bounding box center [528, 130] width 123 height 17
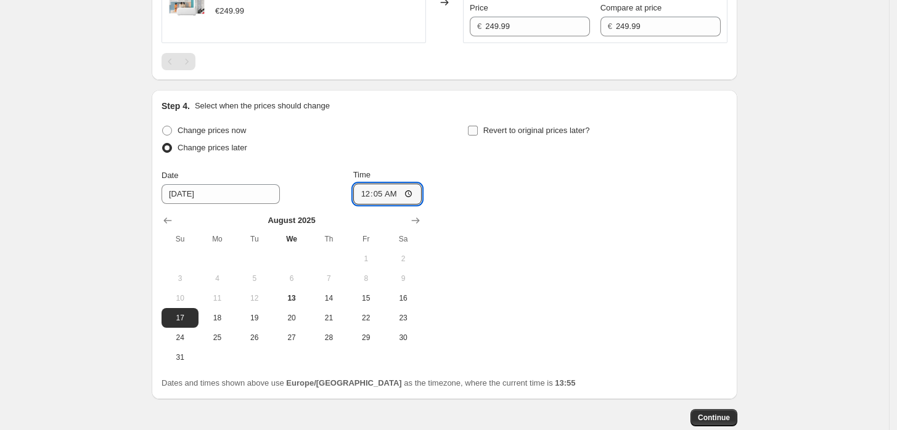
click at [478, 128] on input "Revert to original prices later?" at bounding box center [473, 131] width 10 height 10
checkbox input "true"
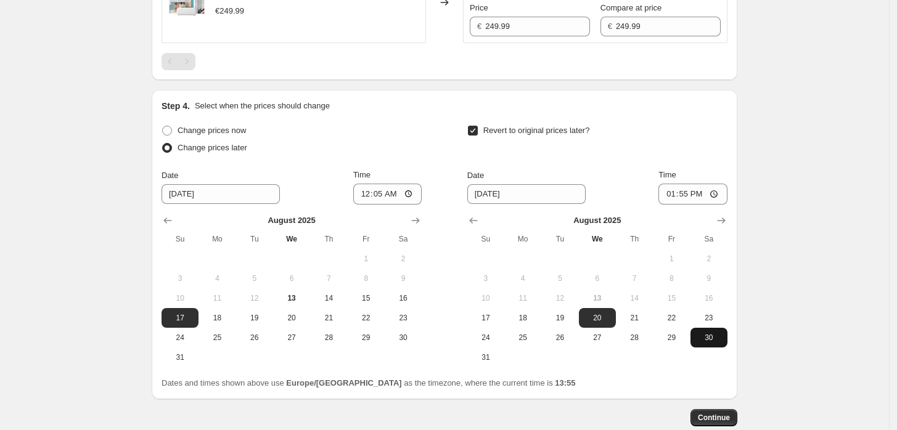
click at [710, 338] on span "30" at bounding box center [708, 338] width 27 height 10
type input "8/30/2025"
click at [693, 194] on input "13:55" at bounding box center [692, 194] width 69 height 21
type input "23:55"
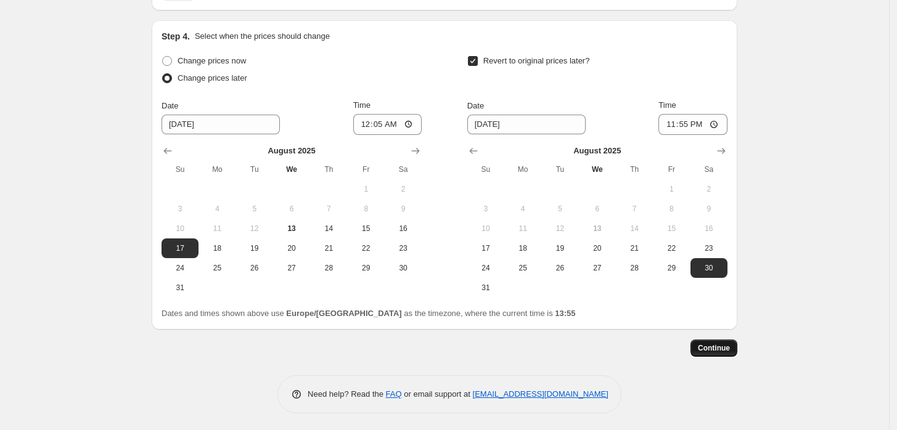
click at [719, 349] on span "Continue" at bounding box center [714, 348] width 32 height 10
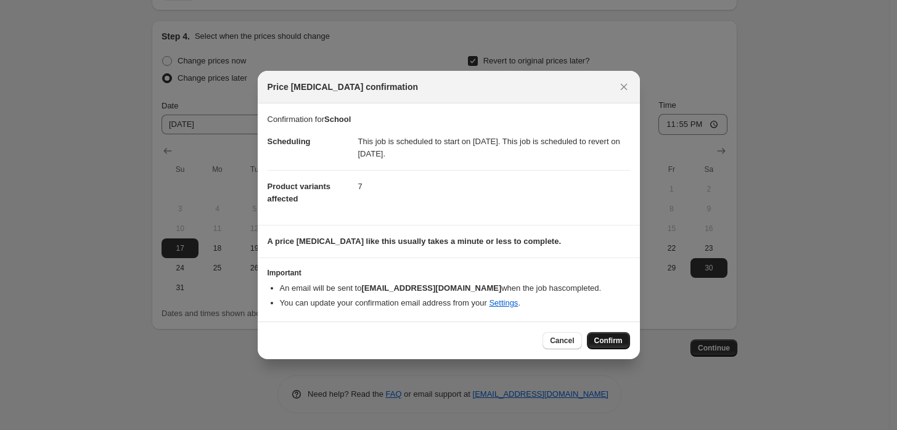
click at [603, 335] on button "Confirm" at bounding box center [608, 340] width 43 height 17
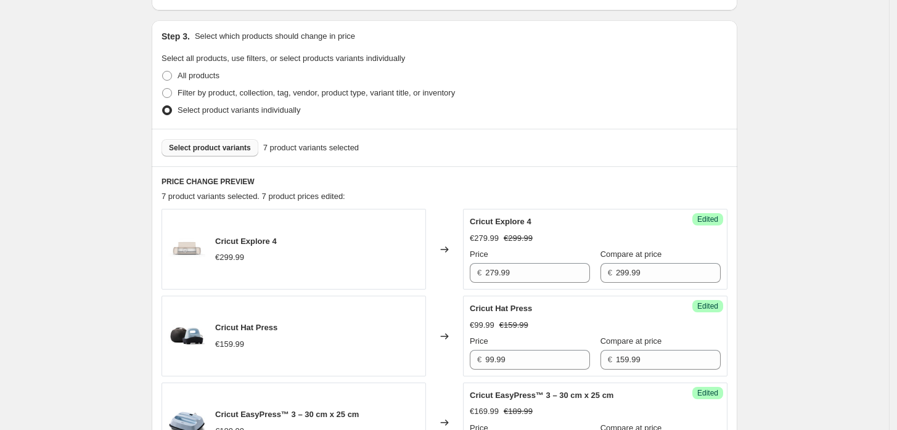
scroll to position [122, 0]
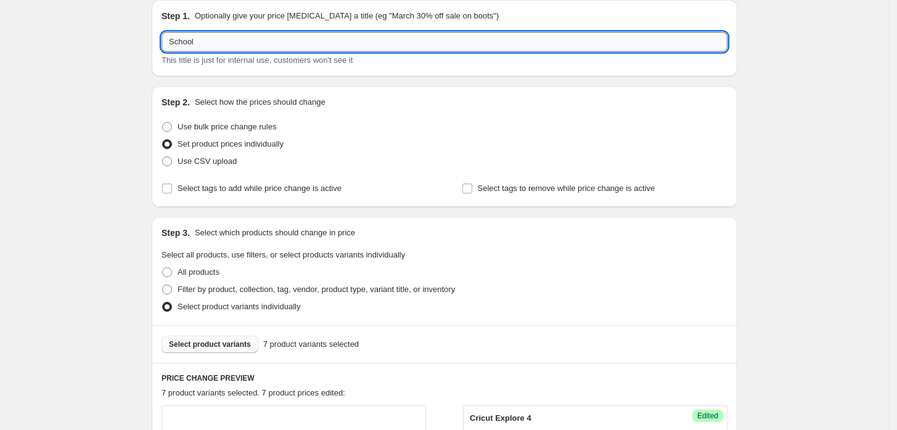
click at [271, 47] on input "School" at bounding box center [445, 42] width 566 height 20
type input "S"
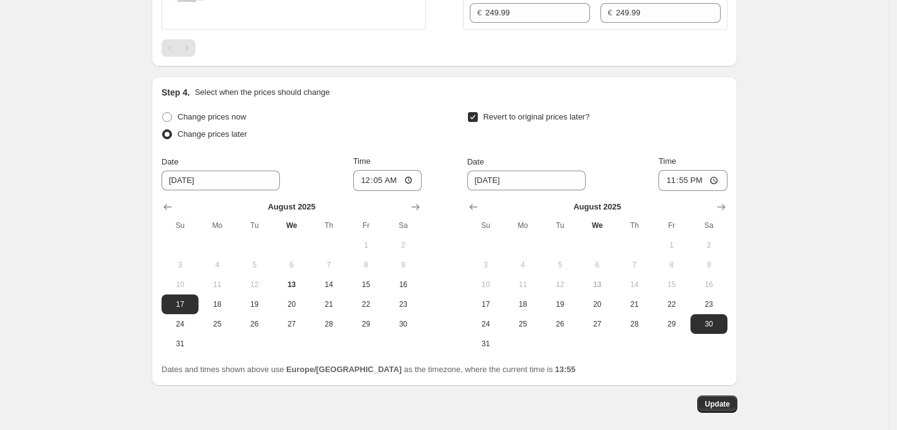
scroll to position [1156, 0]
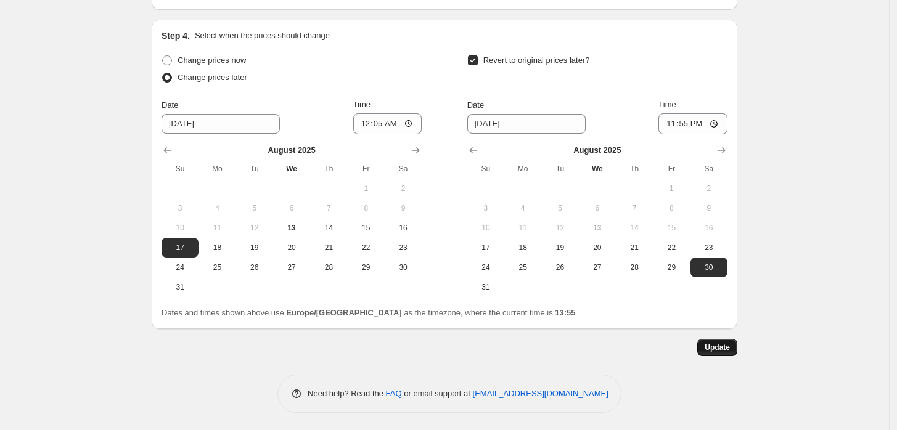
type input "Back to School 17.08-30.08.25"
click at [712, 345] on span "Update" at bounding box center [717, 348] width 25 height 10
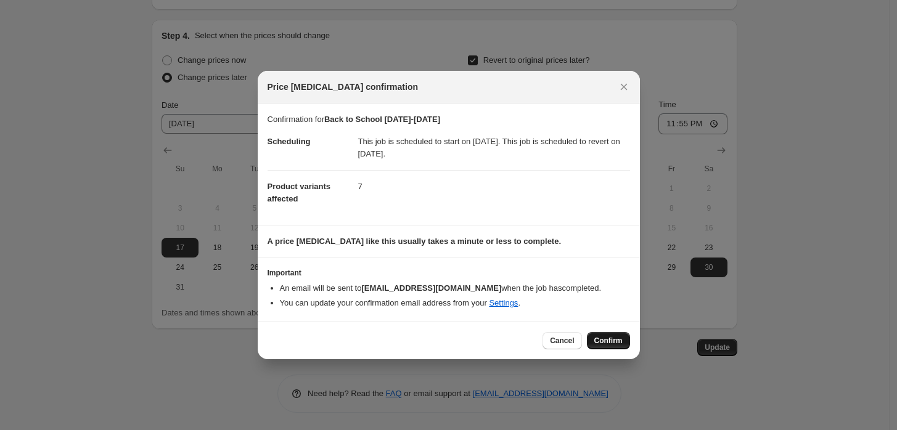
click at [618, 343] on span "Confirm" at bounding box center [608, 341] width 28 height 10
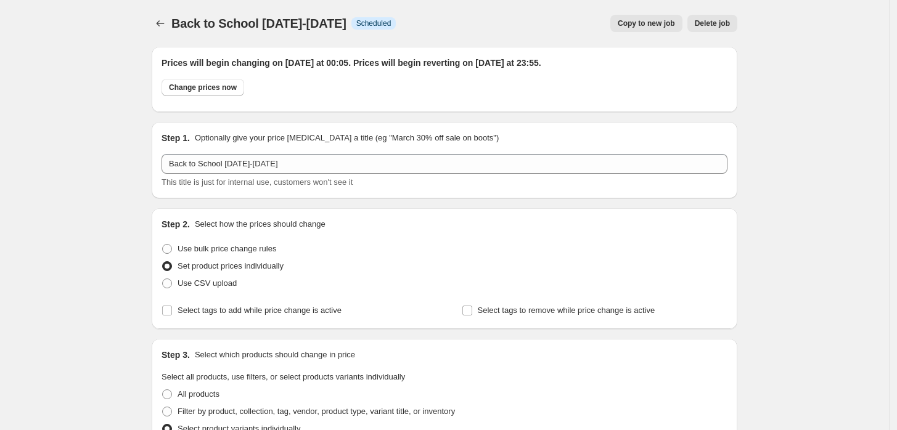
scroll to position [1156, 0]
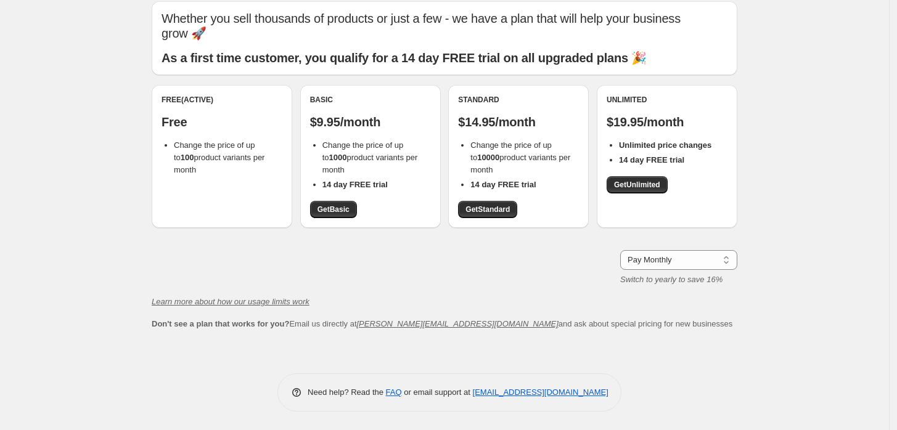
scroll to position [46, 0]
